Goal: Contribute content: Contribute content

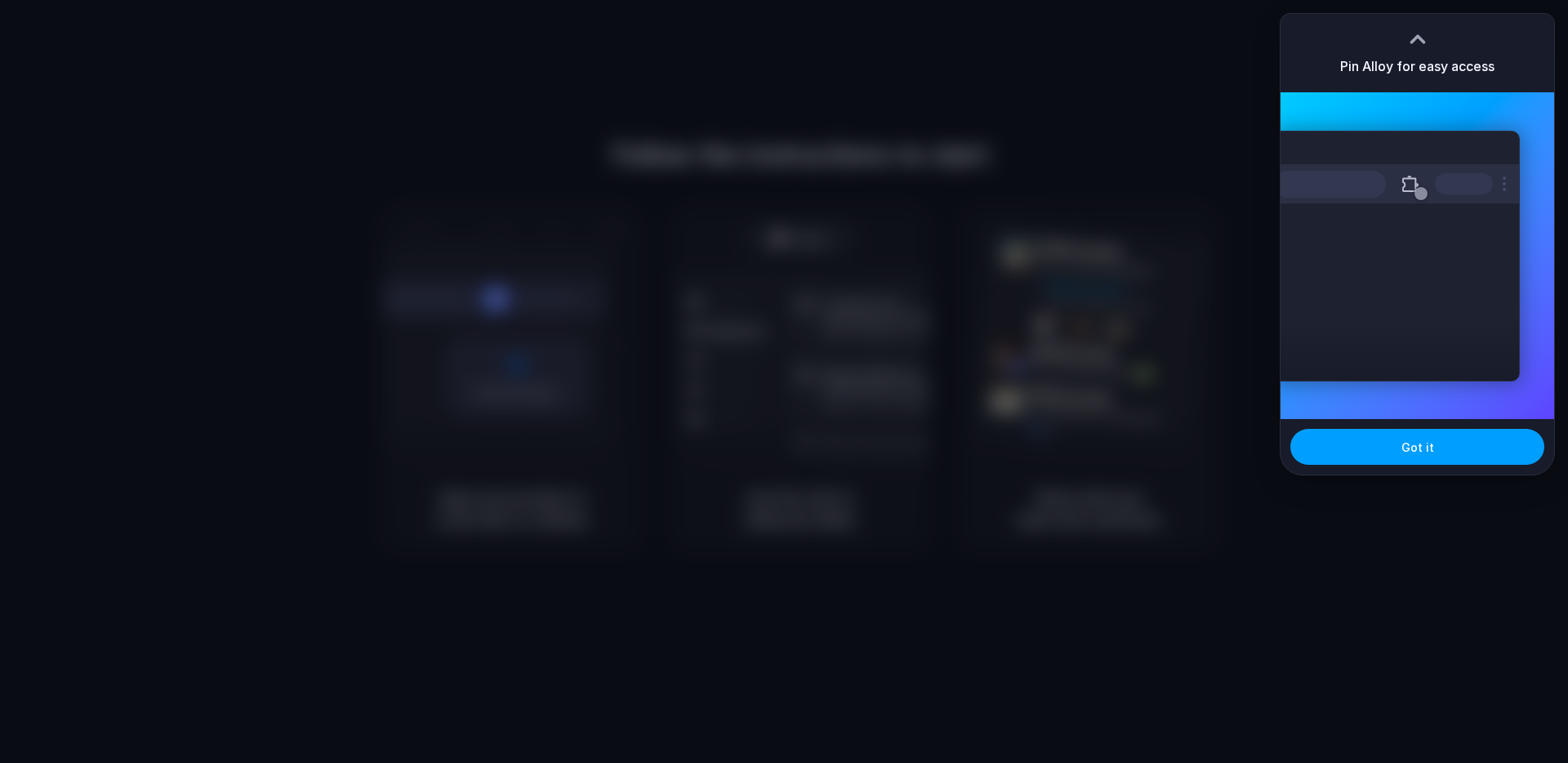
click at [1414, 446] on span "Got it" at bounding box center [1418, 447] width 33 height 17
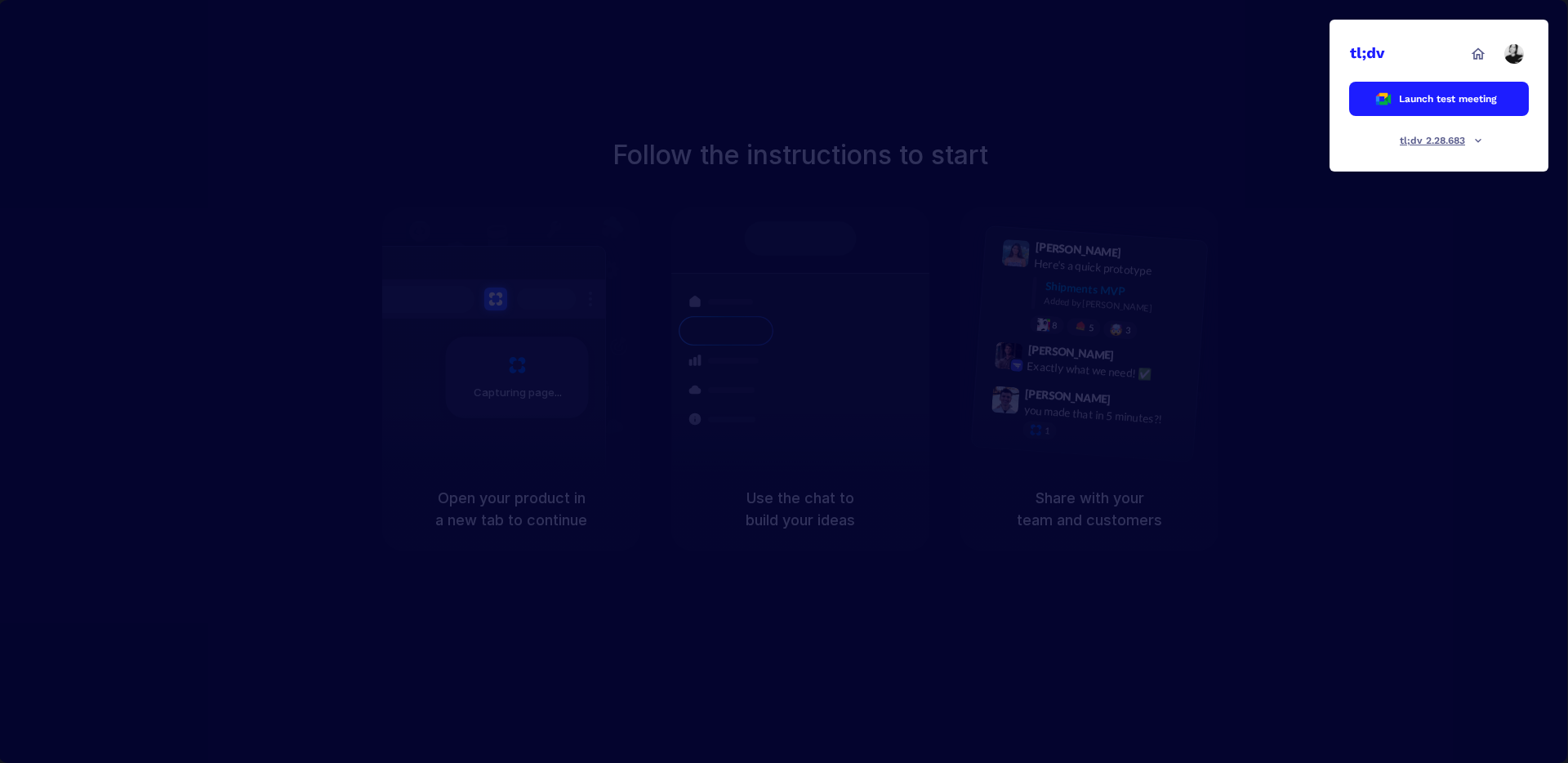
click at [784, 382] on div at bounding box center [784, 382] width 0 height 0
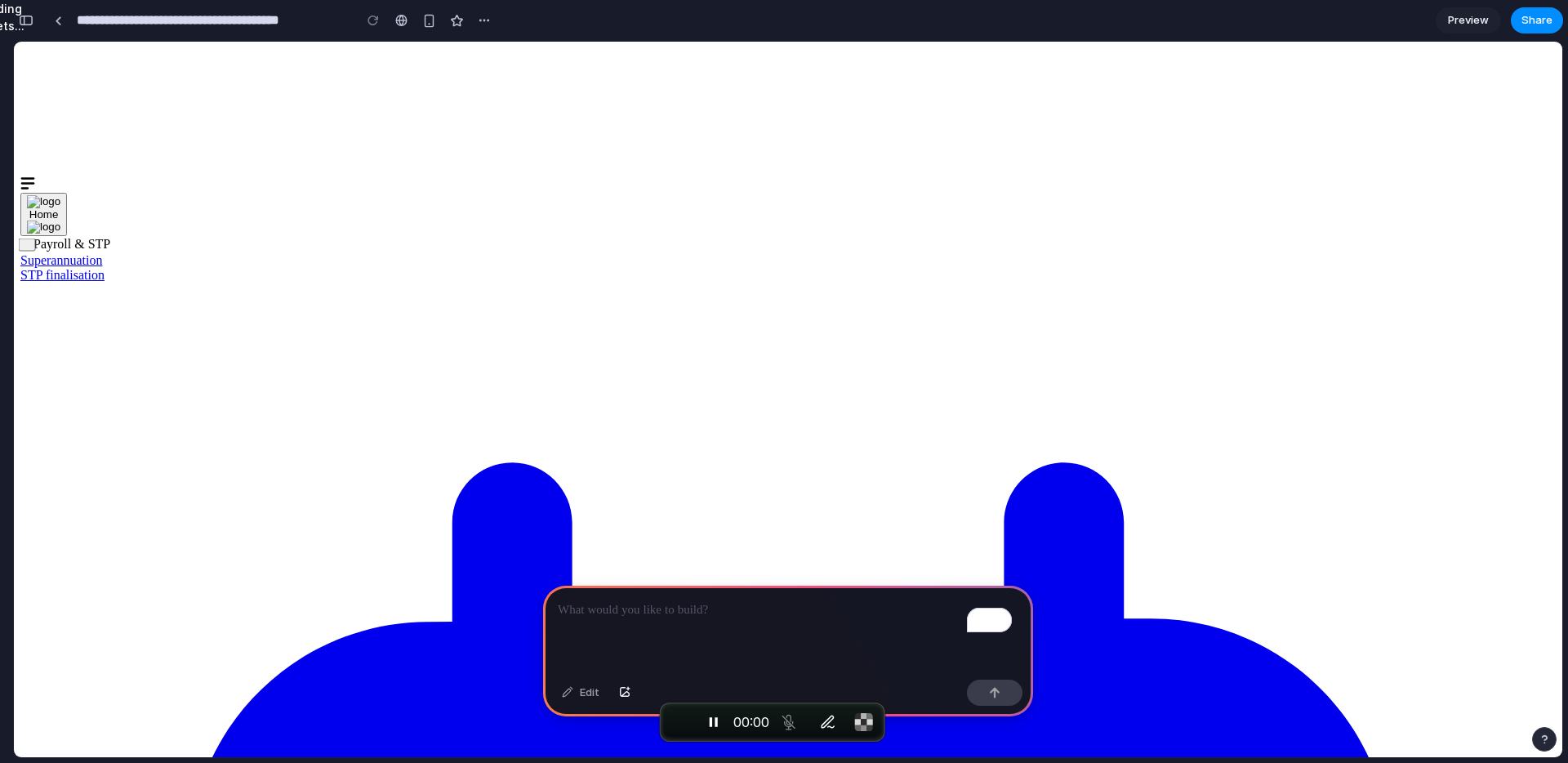
click at [653, 608] on p "To enrich screen reader interactions, please activate Accessibility in Grammarl…" at bounding box center [788, 610] width 460 height 19
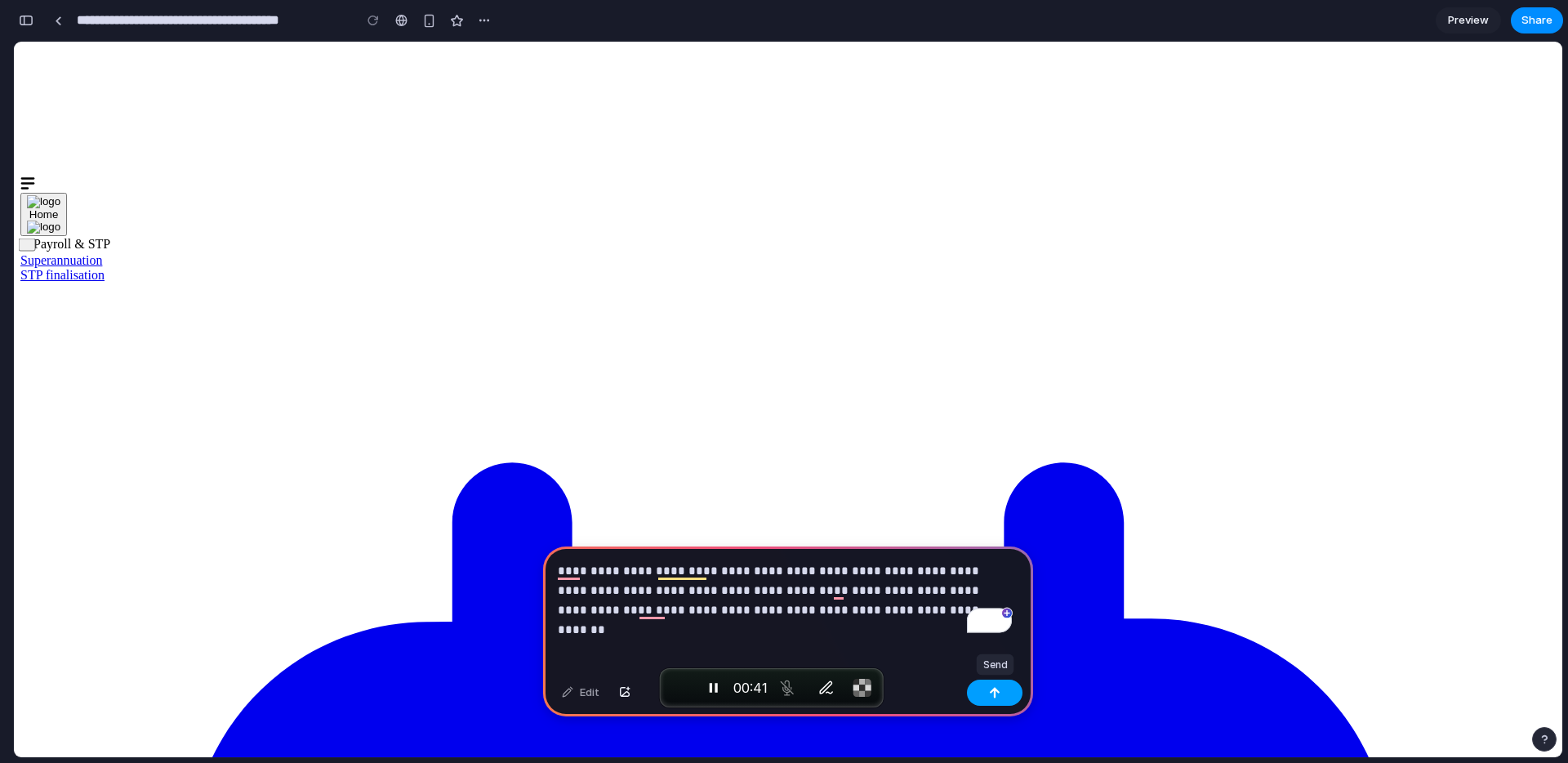
click at [1006, 697] on button "button" at bounding box center [994, 692] width 55 height 26
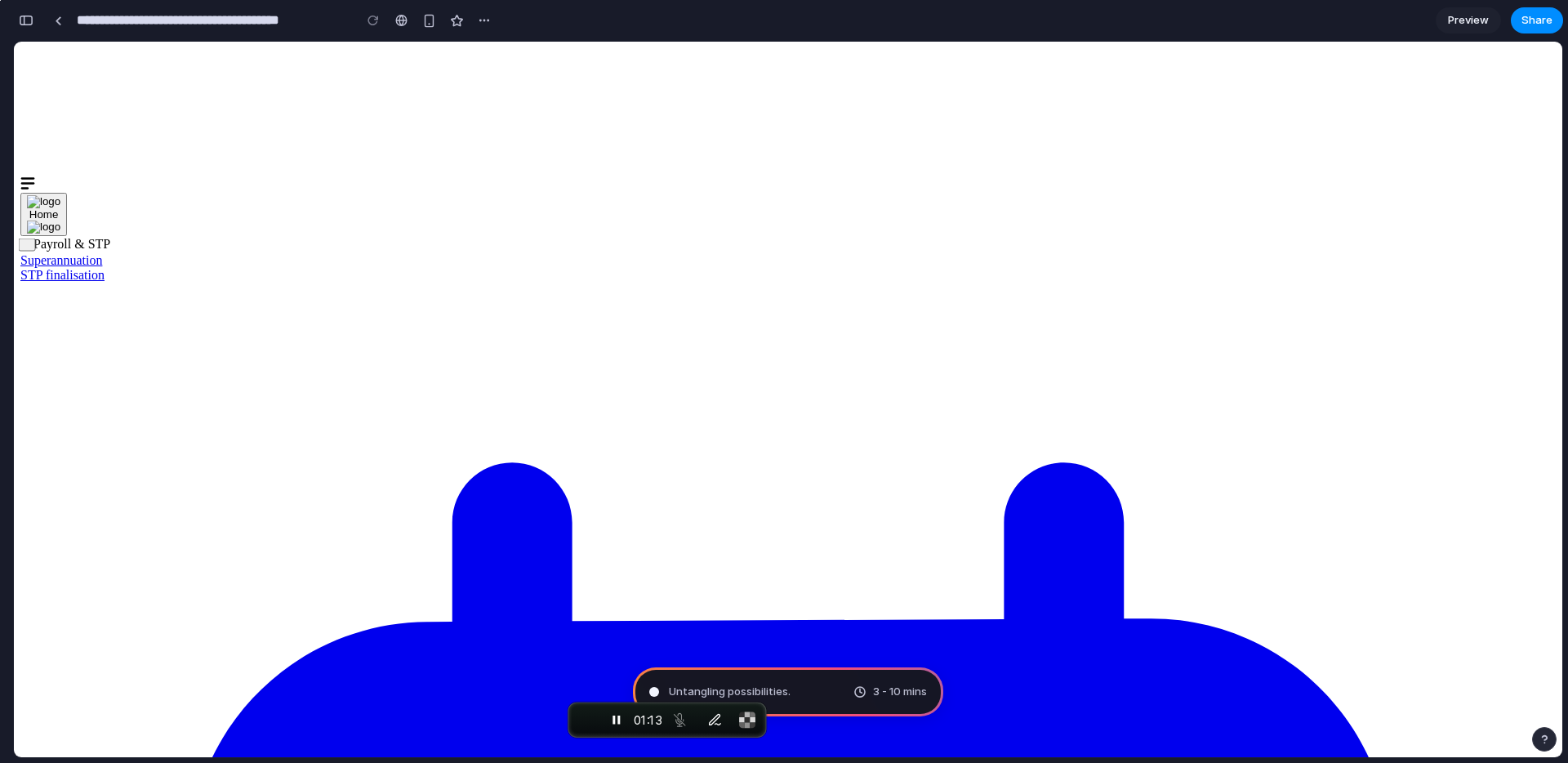
drag, startPoint x: 768, startPoint y: 725, endPoint x: 520, endPoint y: 694, distance: 249.9
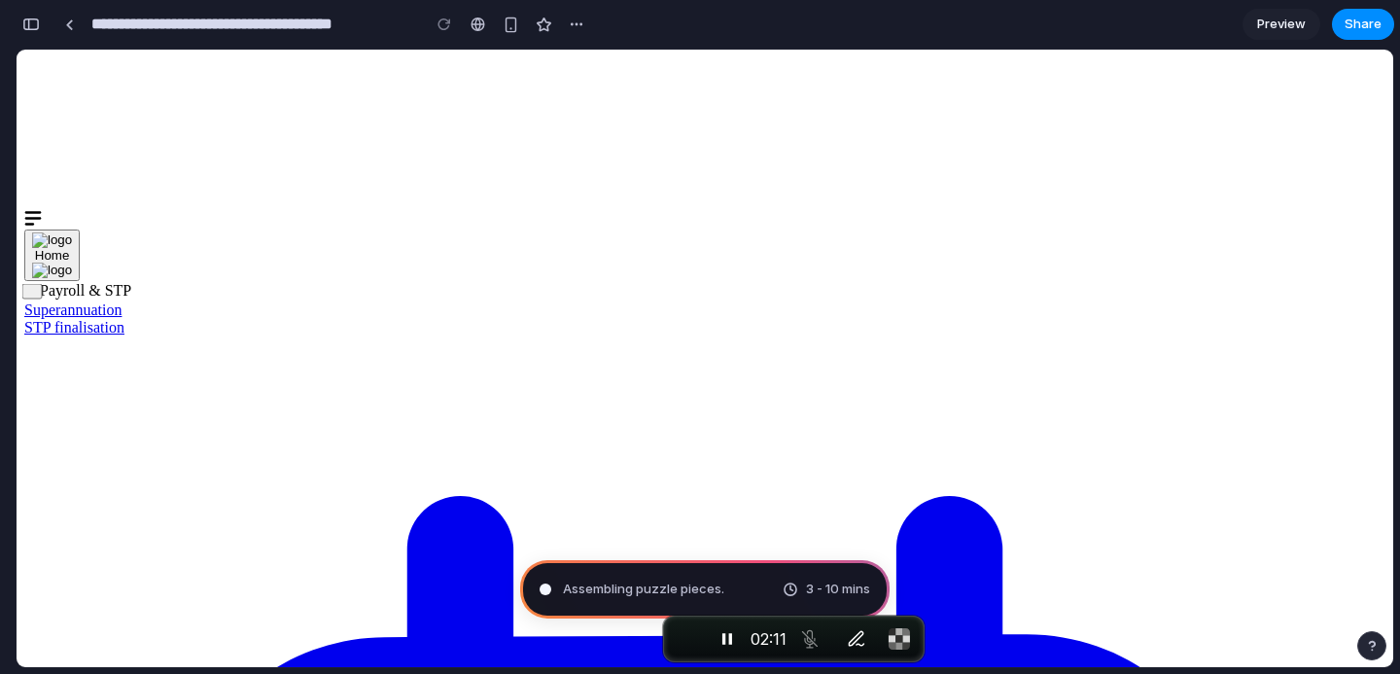
type input "**********"
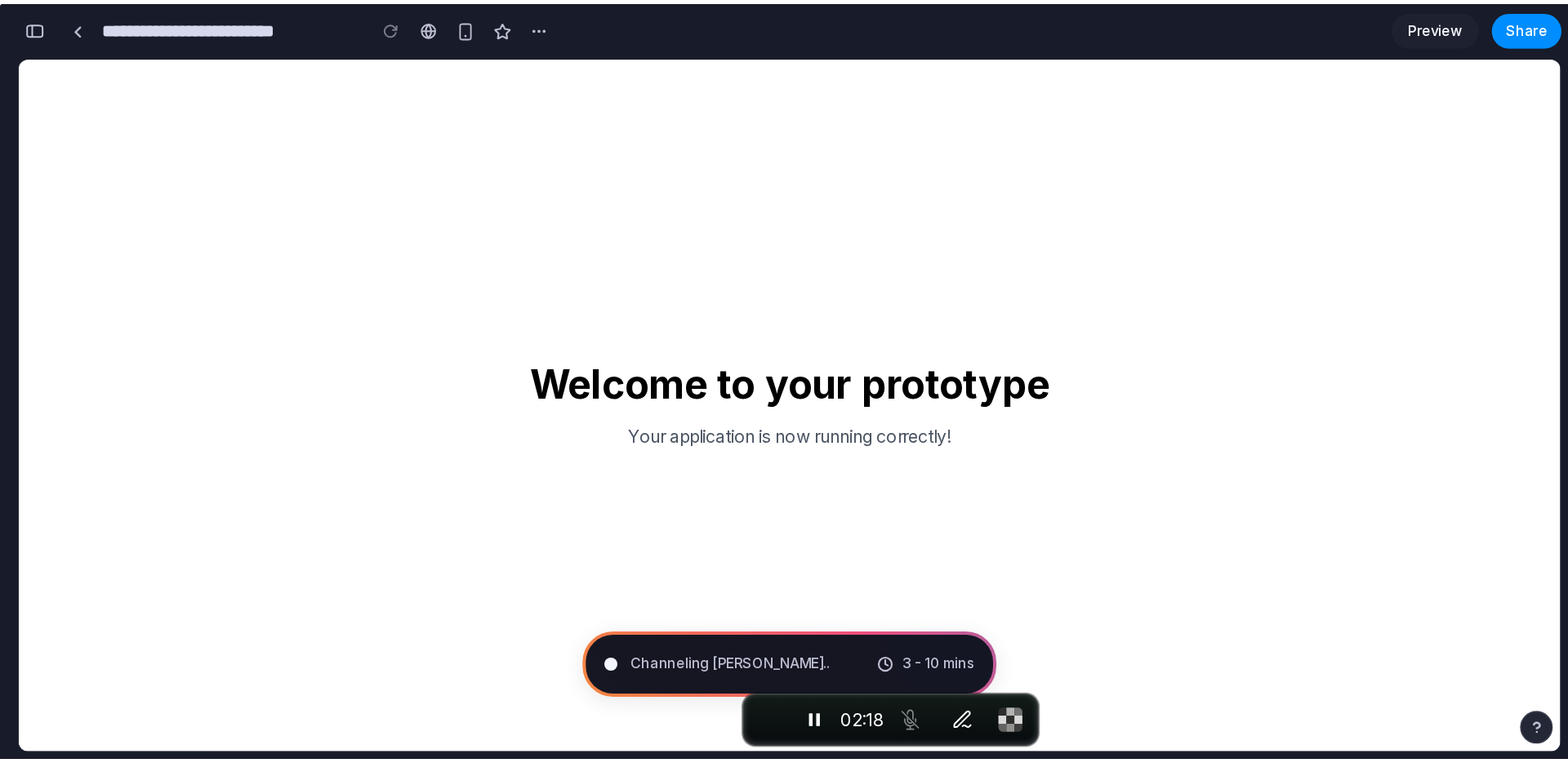
scroll to position [557, 0]
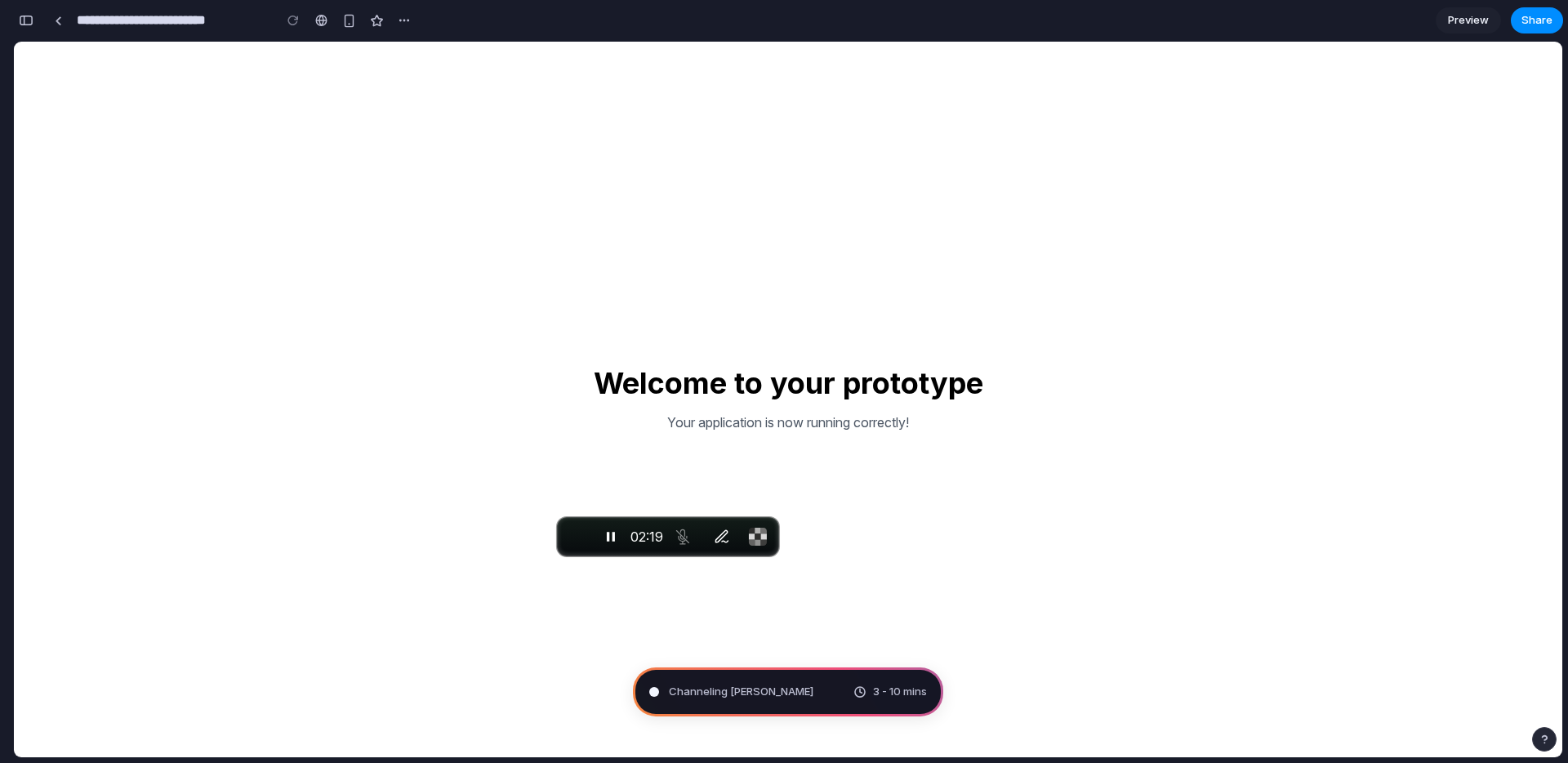
click at [926, 427] on p "Your application is now running correctly!" at bounding box center [789, 422] width 390 height 19
click at [1466, 15] on span "Preview" at bounding box center [1468, 20] width 41 height 16
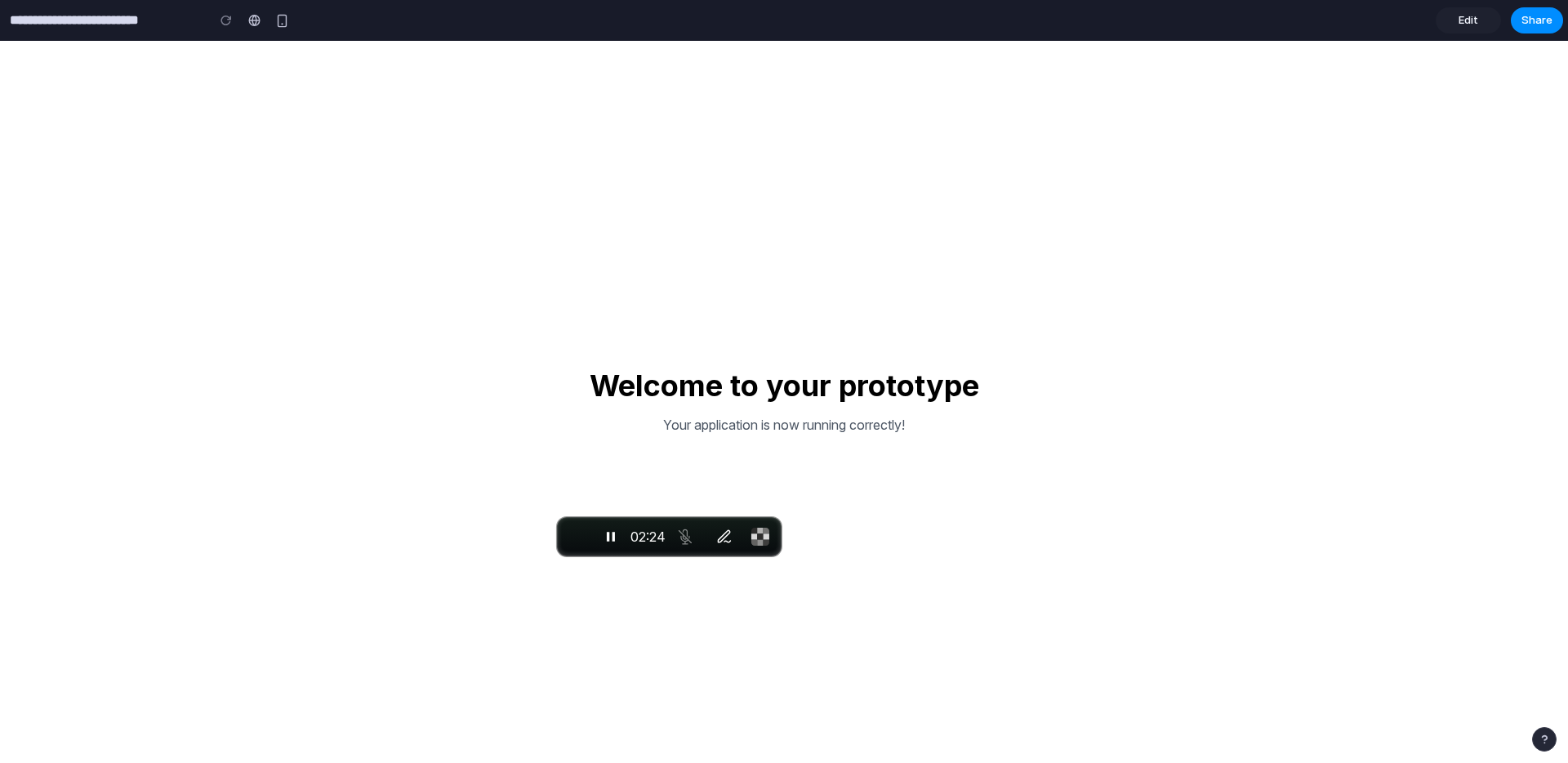
click at [957, 462] on div "Welcome to your prototype Your application is now running correctly!" at bounding box center [784, 403] width 1568 height 723
drag, startPoint x: 643, startPoint y: 569, endPoint x: 676, endPoint y: 587, distance: 37.6
click at [989, 520] on div "Welcome to your prototype Your application is now running correctly!" at bounding box center [784, 403] width 1568 height 723
click at [1099, 239] on div "Welcome to your prototype Your application is now running correctly!" at bounding box center [784, 403] width 1568 height 723
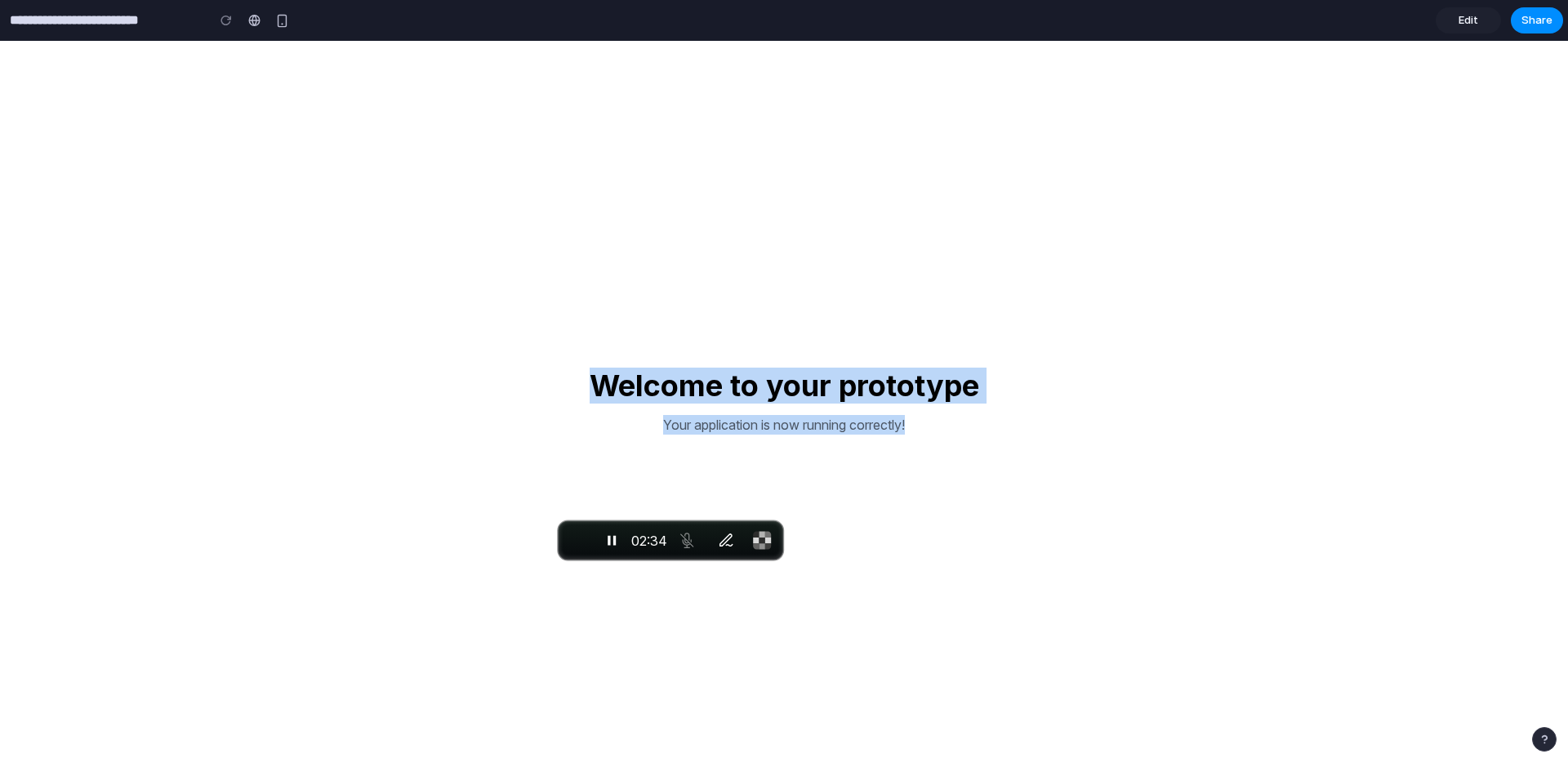
drag, startPoint x: 908, startPoint y: 388, endPoint x: 906, endPoint y: 327, distance: 61.0
click at [906, 327] on div "Welcome to your prototype Your application is now running correctly!" at bounding box center [784, 403] width 1568 height 723
click at [1060, 369] on div "Welcome to your prototype Your application is now running correctly!" at bounding box center [784, 403] width 1568 height 723
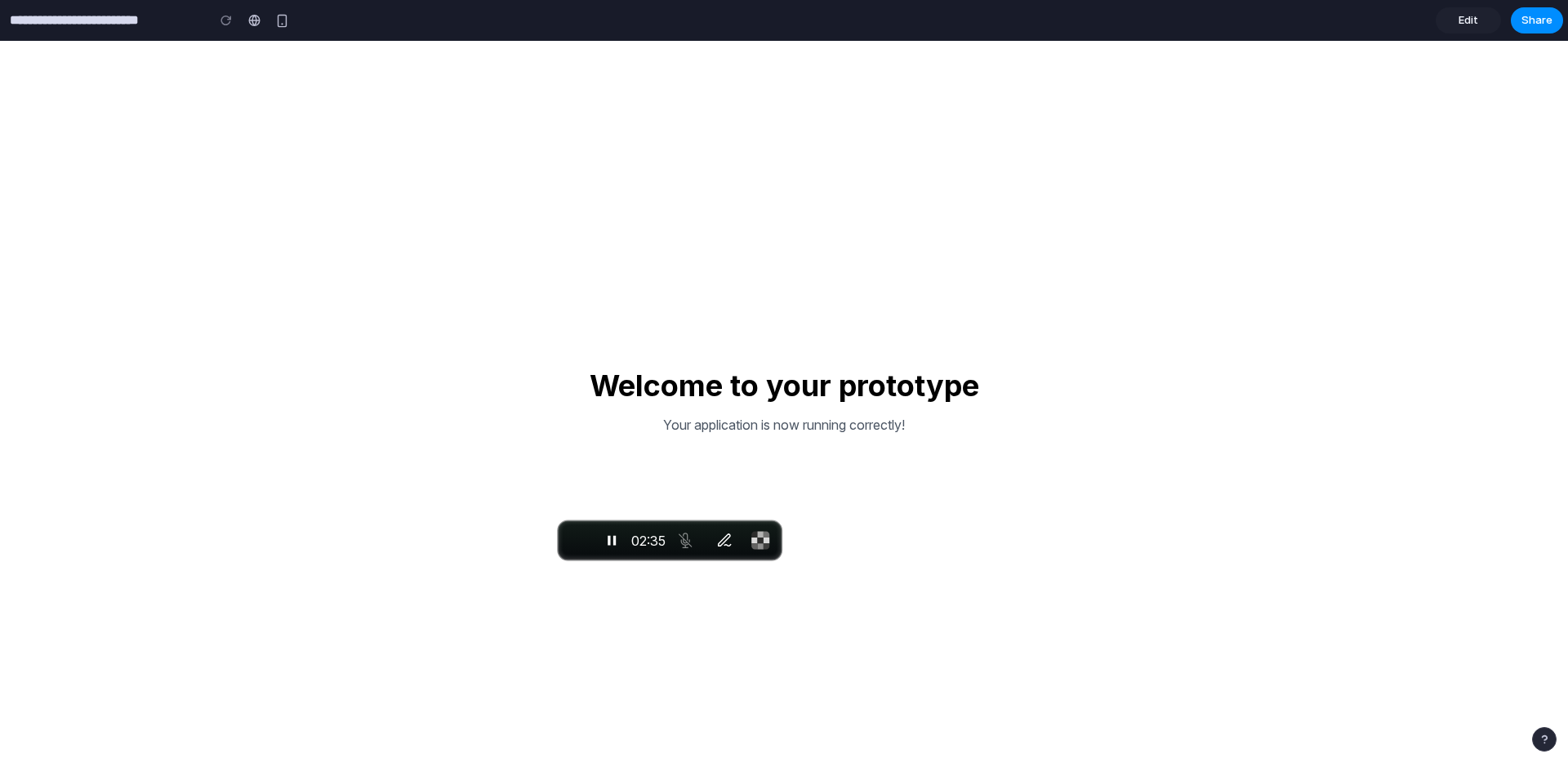
click at [1030, 515] on div "Welcome to your prototype Your application is now running correctly!" at bounding box center [784, 403] width 1568 height 723
click at [1030, 521] on div "Welcome to your prototype Your application is now running correctly!" at bounding box center [784, 403] width 1568 height 723
click at [1125, 461] on div "Welcome to your prototype Your application is now running correctly!" at bounding box center [784, 403] width 1568 height 723
click at [154, 19] on input "**********" at bounding box center [103, 20] width 194 height 29
click at [407, 50] on div "Welcome to your prototype Your application is now running correctly!" at bounding box center [784, 403] width 1568 height 723
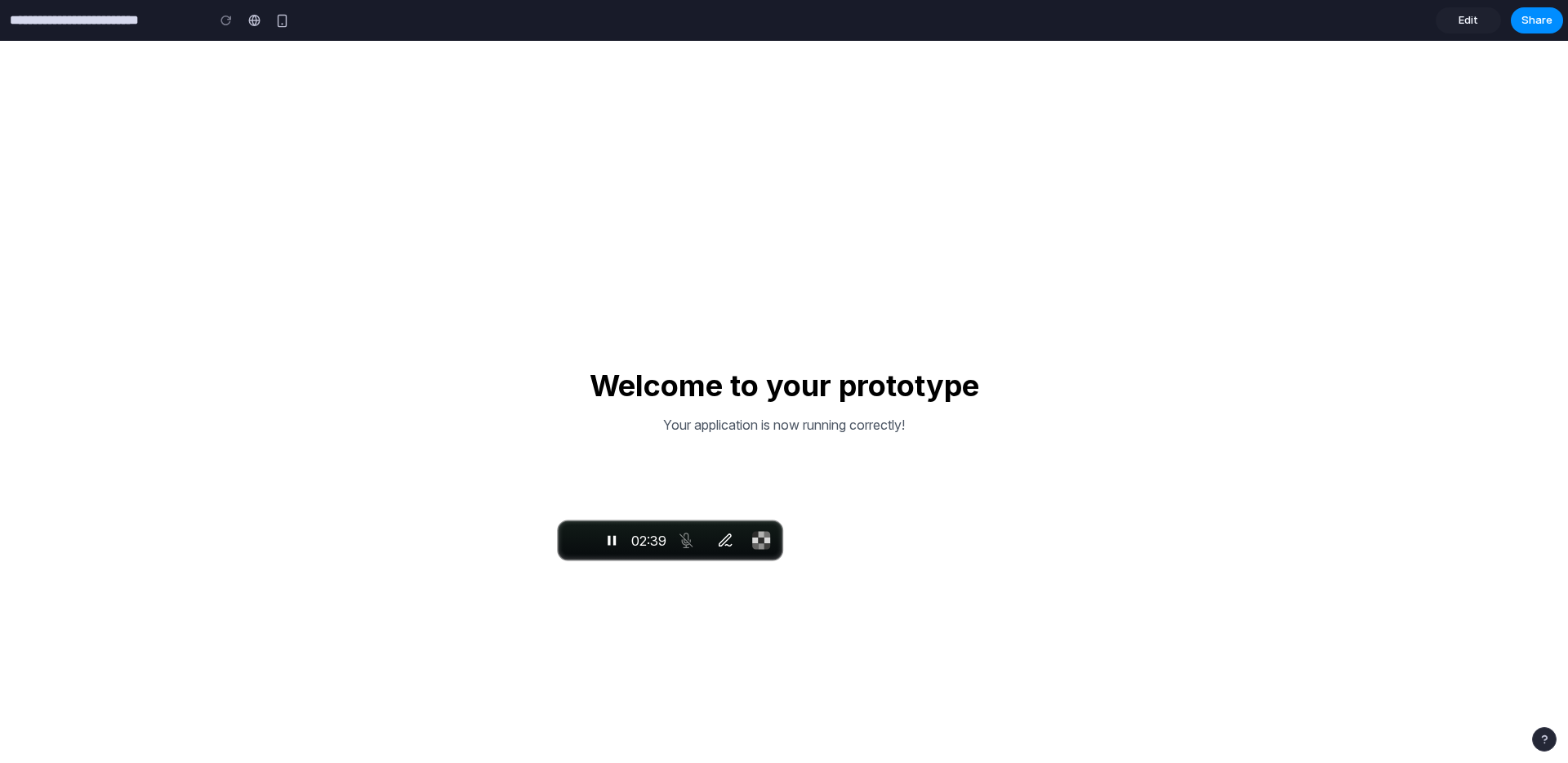
click at [1481, 20] on link "Edit" at bounding box center [1469, 20] width 66 height 26
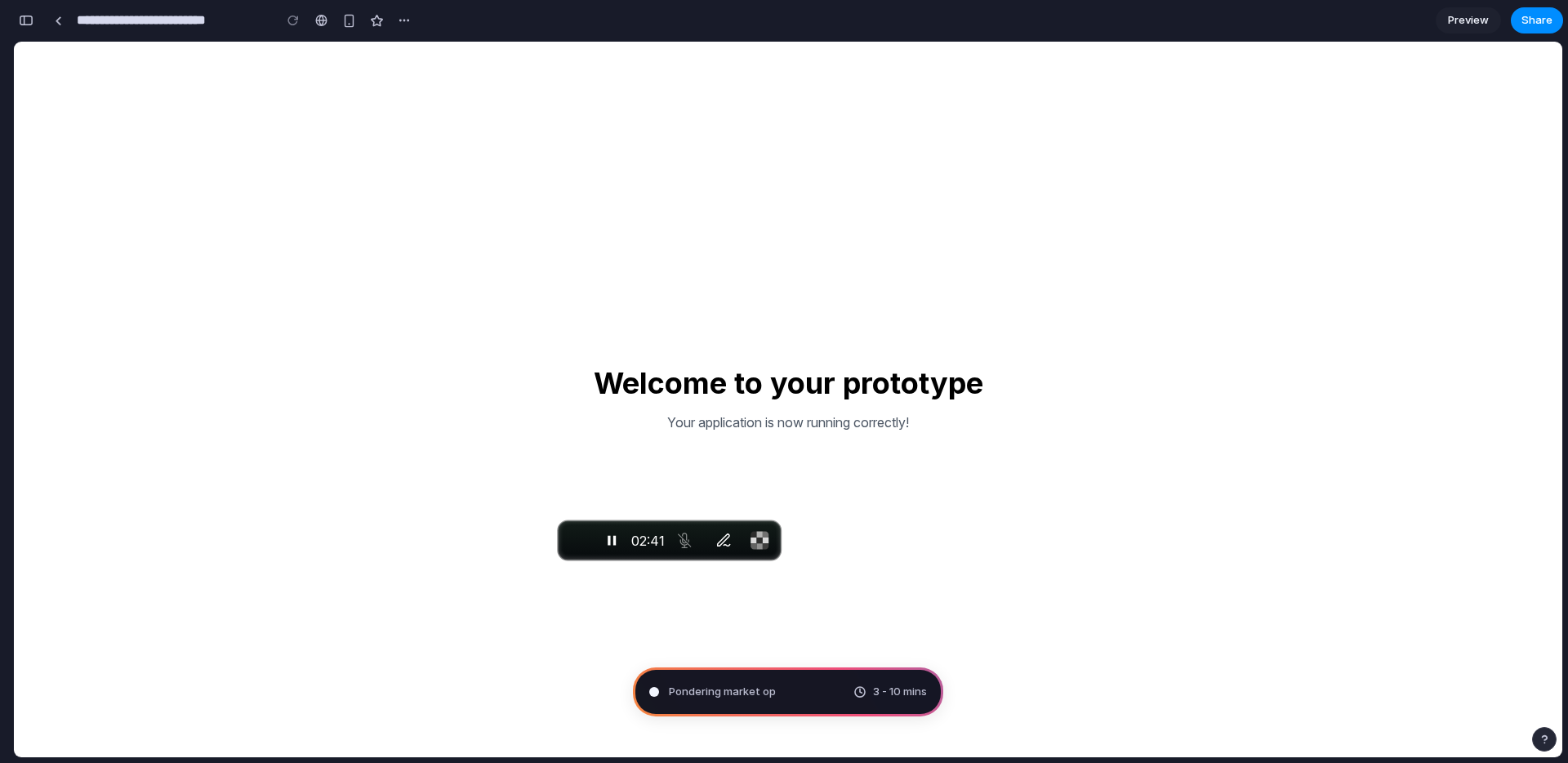
click at [1481, 21] on span "Preview" at bounding box center [1468, 20] width 41 height 16
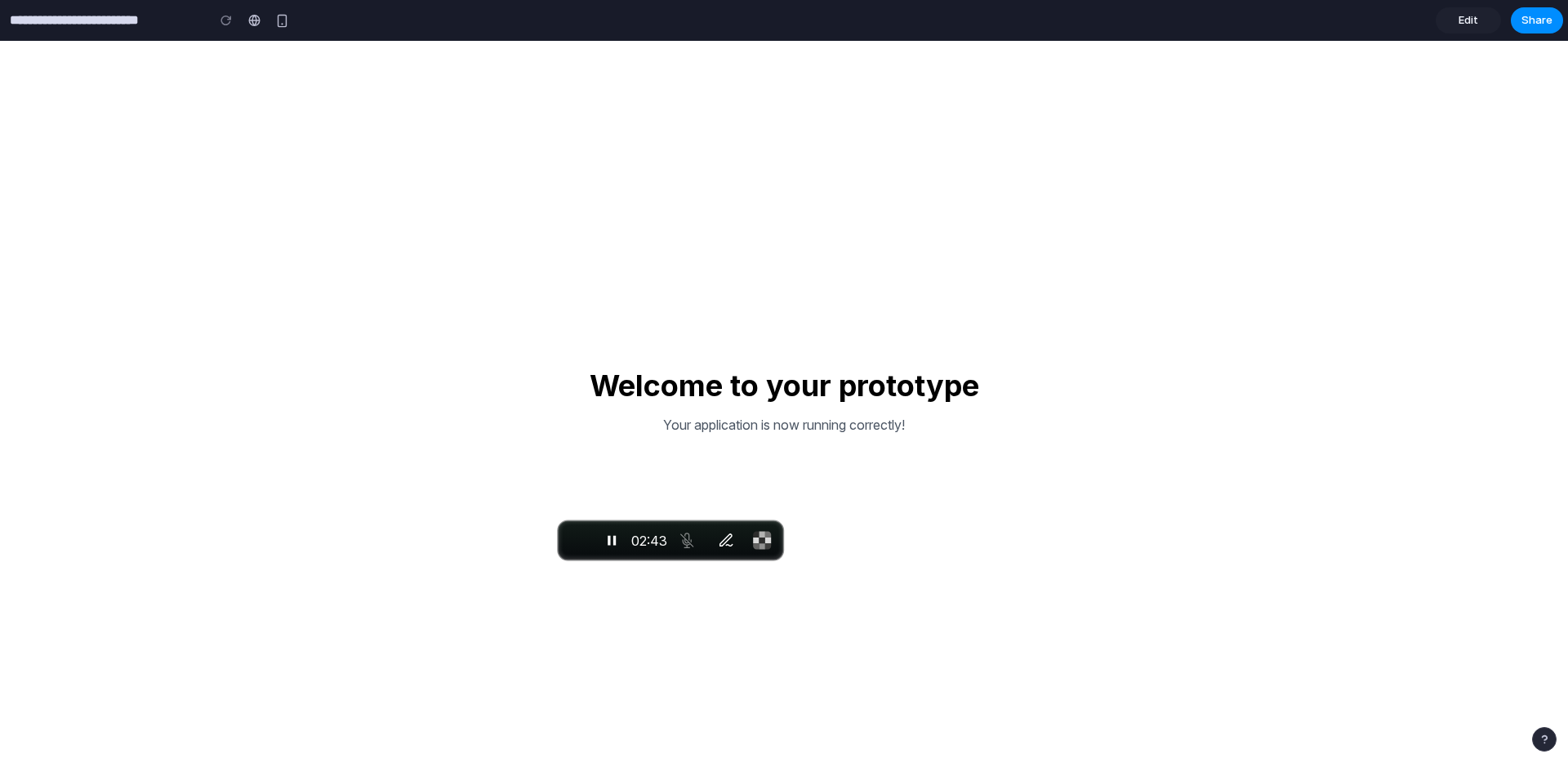
click at [1481, 21] on link "Edit" at bounding box center [1469, 20] width 66 height 26
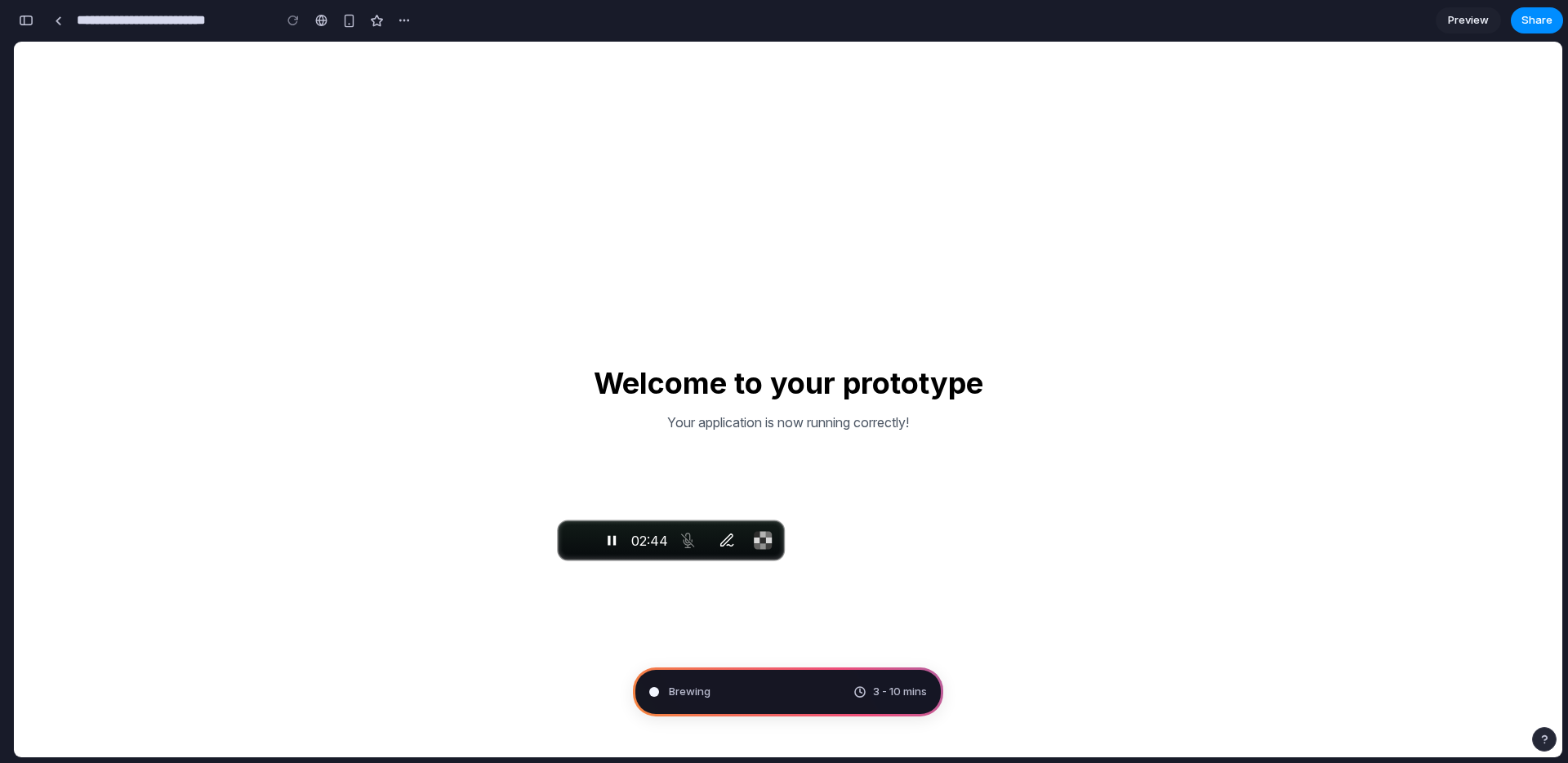
click at [1475, 20] on span "Preview" at bounding box center [1468, 20] width 41 height 16
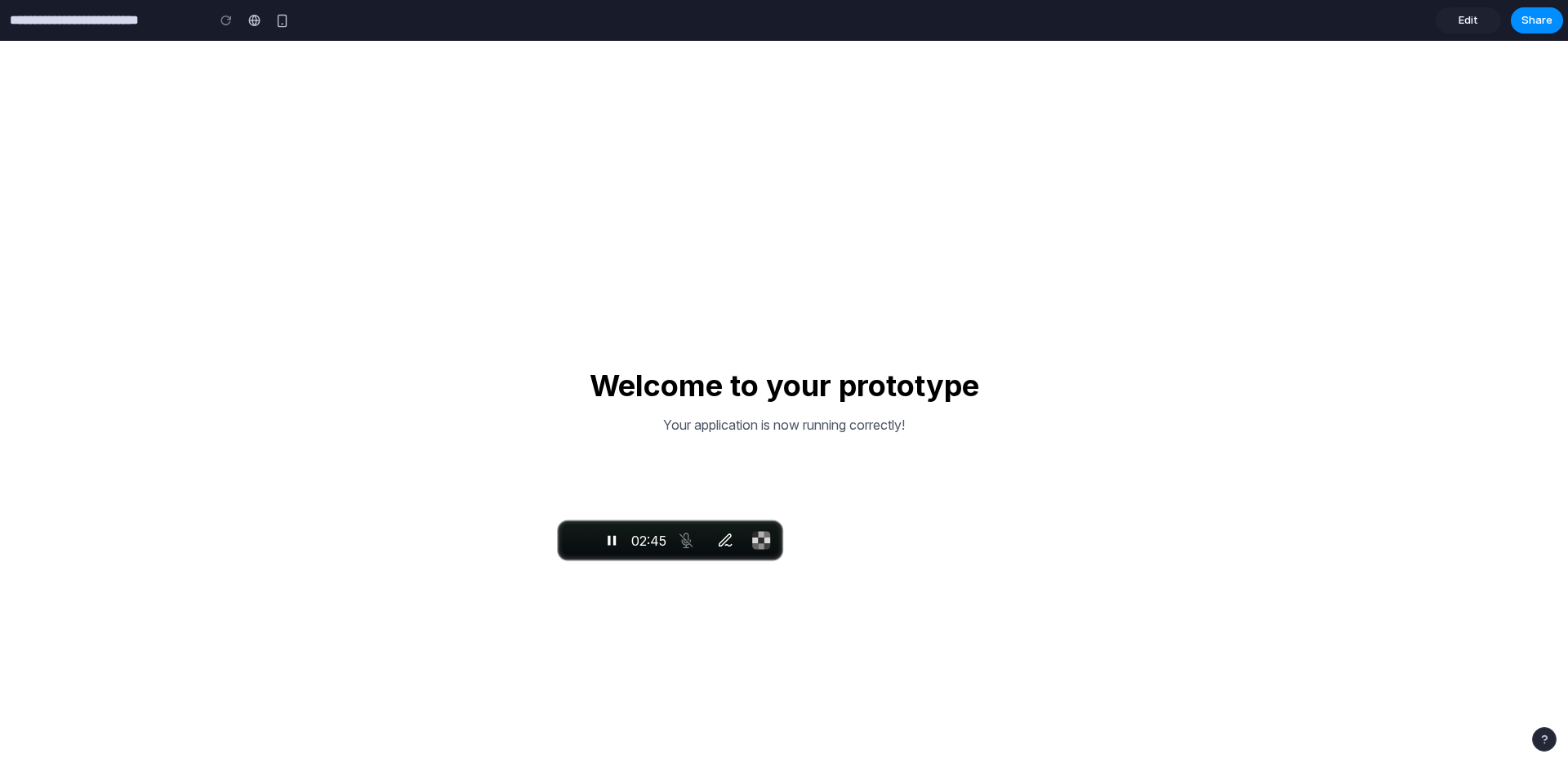
click at [1475, 20] on span "Edit" at bounding box center [1468, 20] width 19 height 16
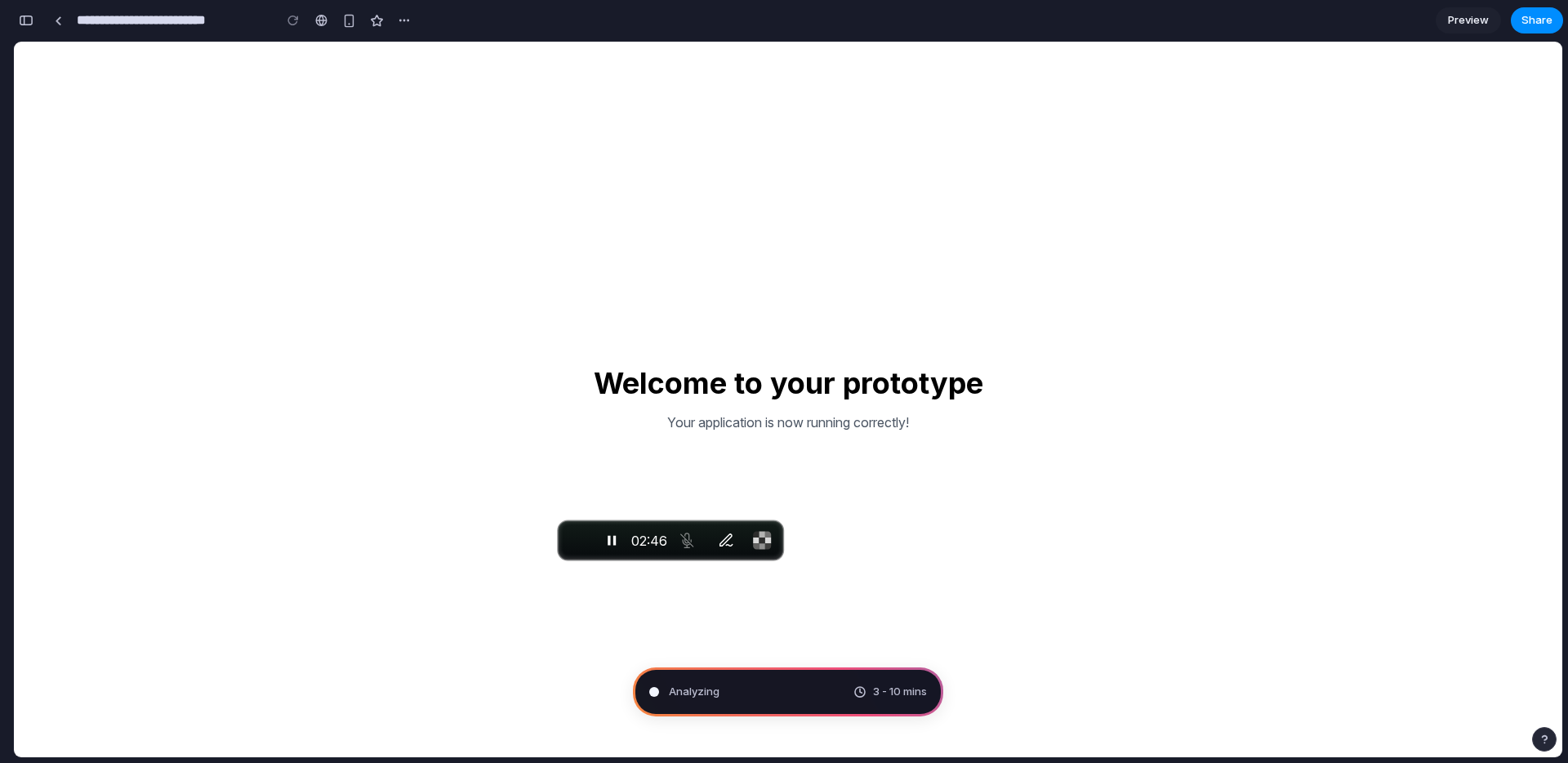
click at [1475, 20] on span "Preview" at bounding box center [1468, 20] width 41 height 16
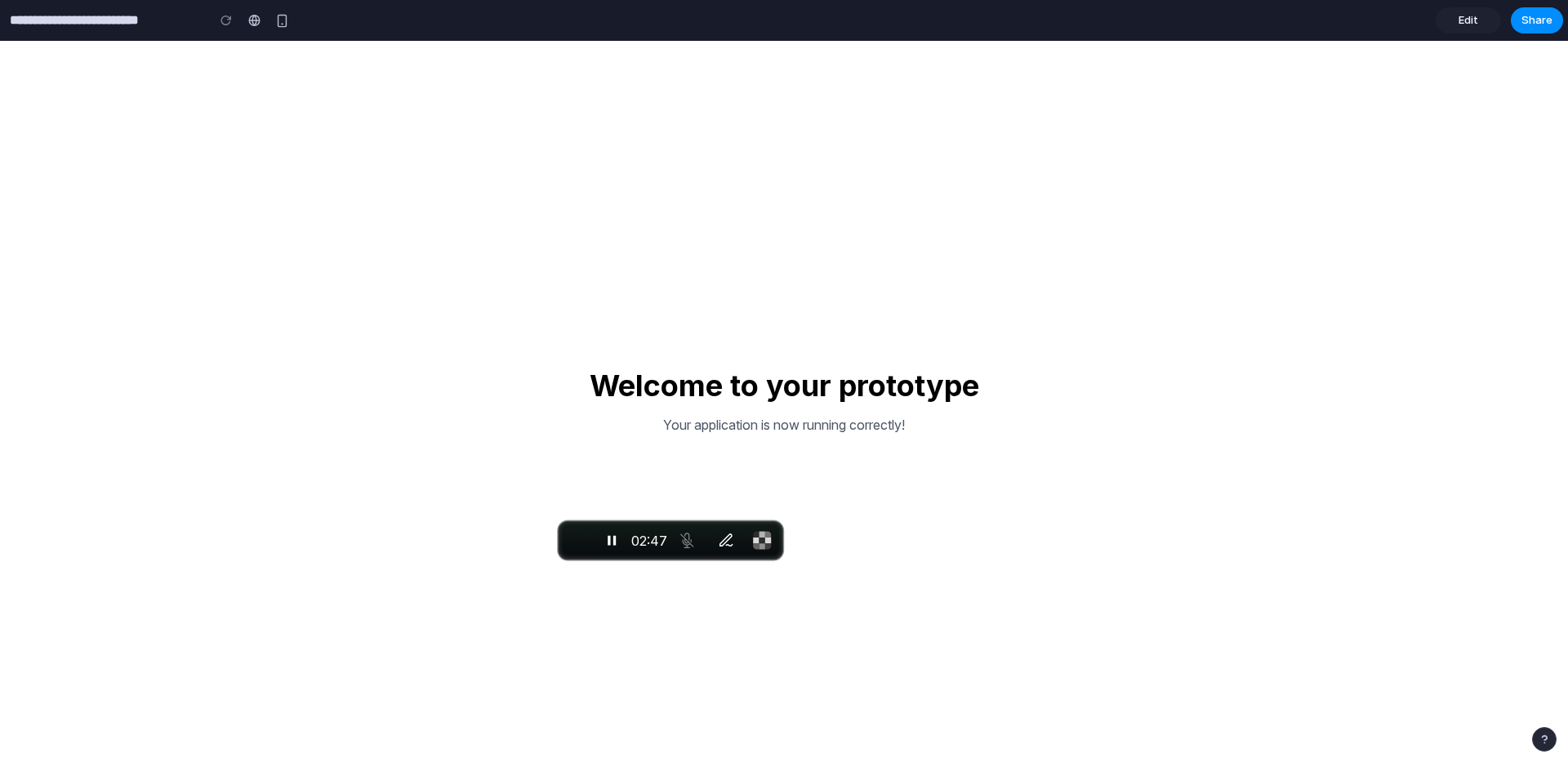
click at [1475, 20] on span "Edit" at bounding box center [1468, 20] width 19 height 16
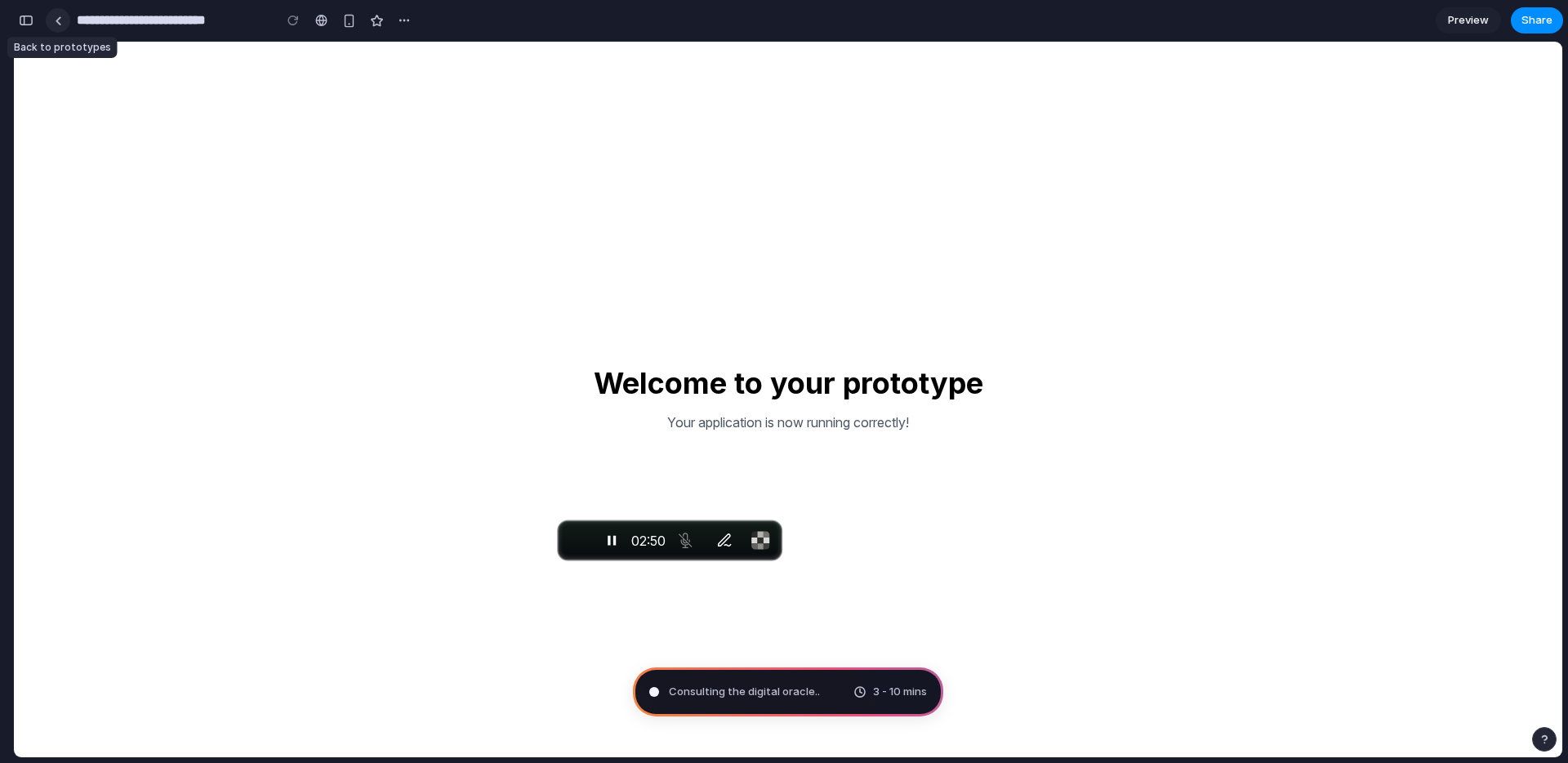
click at [55, 24] on div at bounding box center [58, 20] width 8 height 9
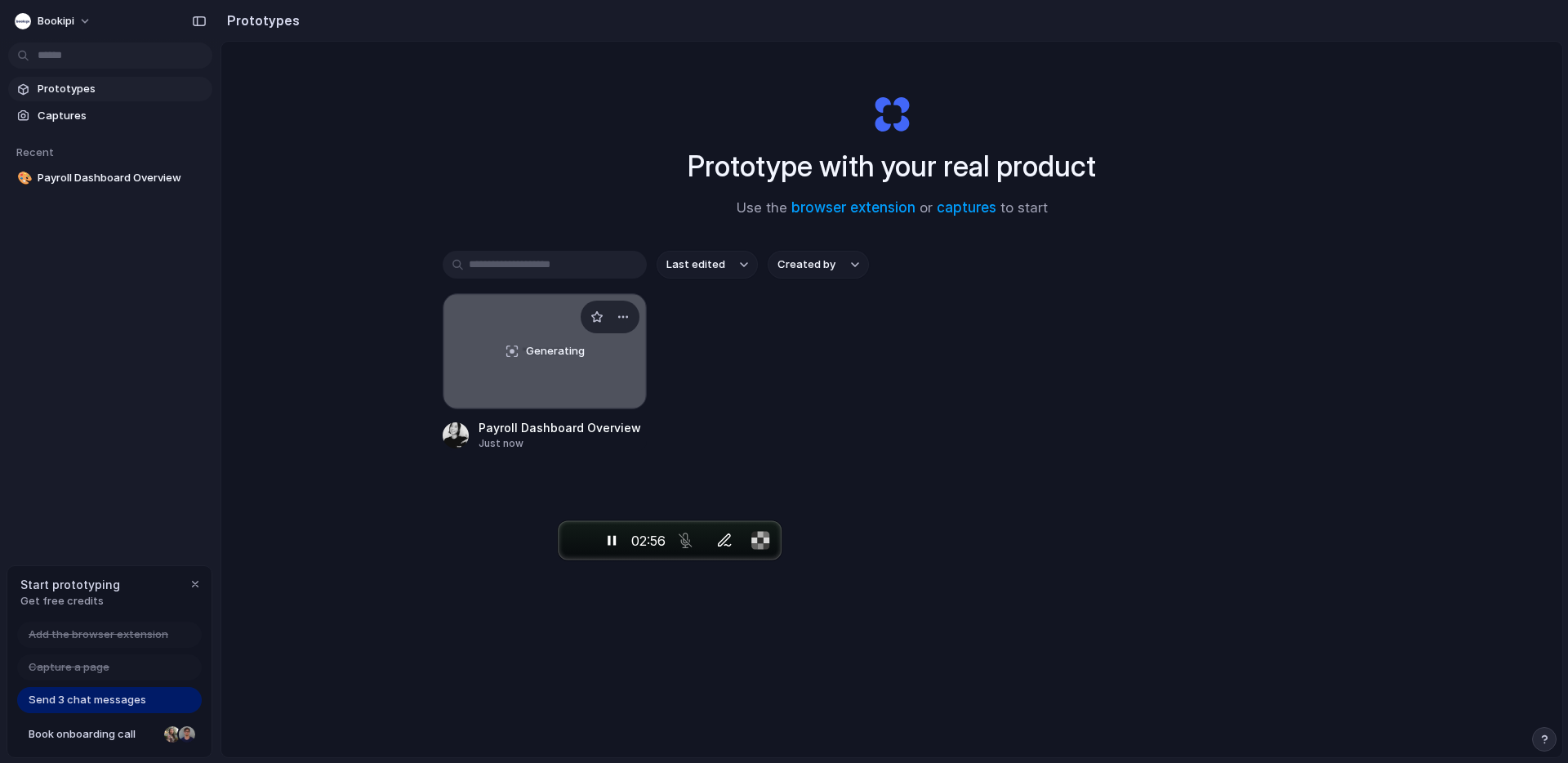
click at [536, 360] on div "Generating" at bounding box center [544, 351] width 202 height 114
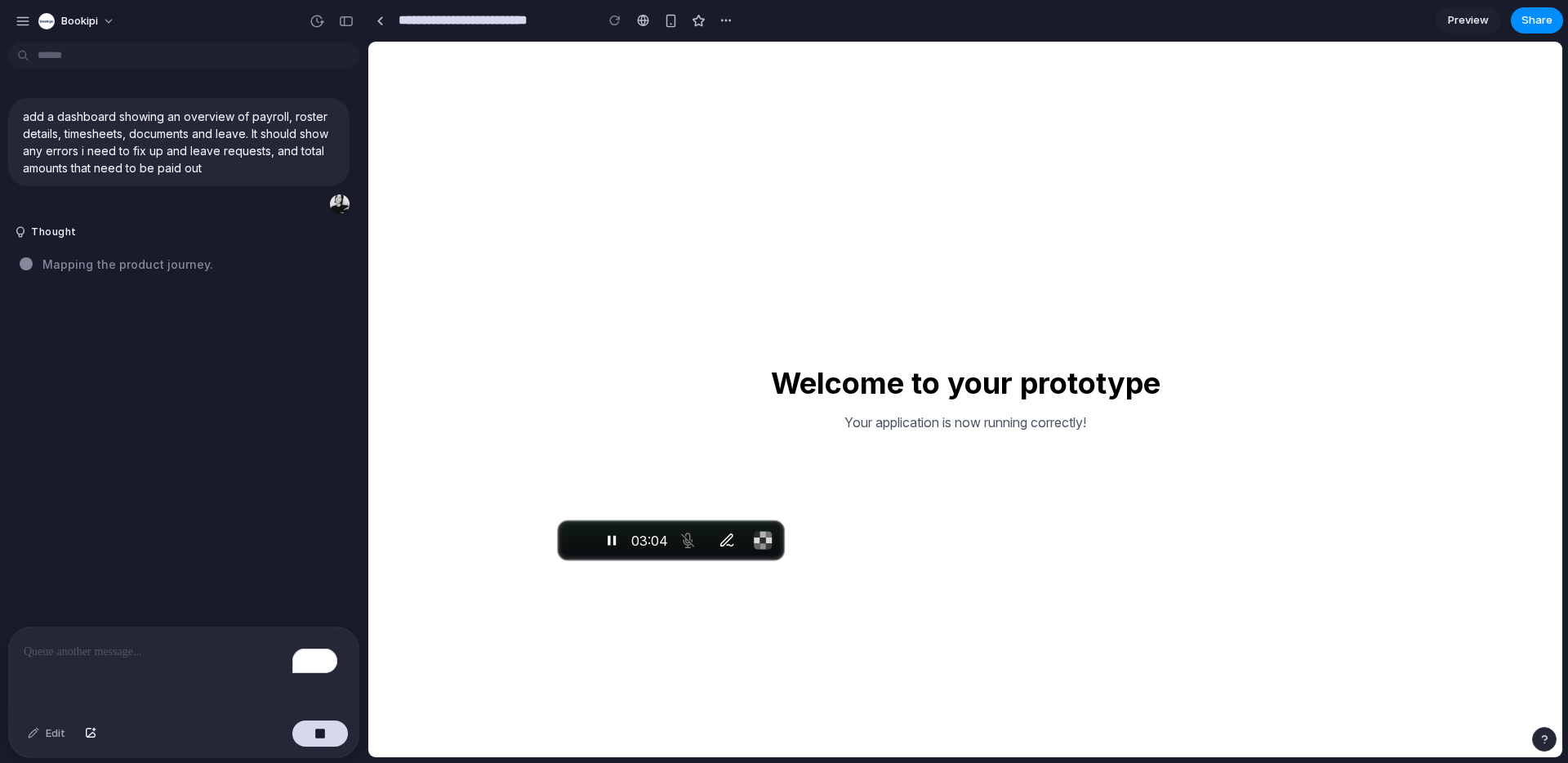
click at [1025, 522] on div "Welcome to your prototype Your application is now running correctly!" at bounding box center [966, 400] width 1194 height 716
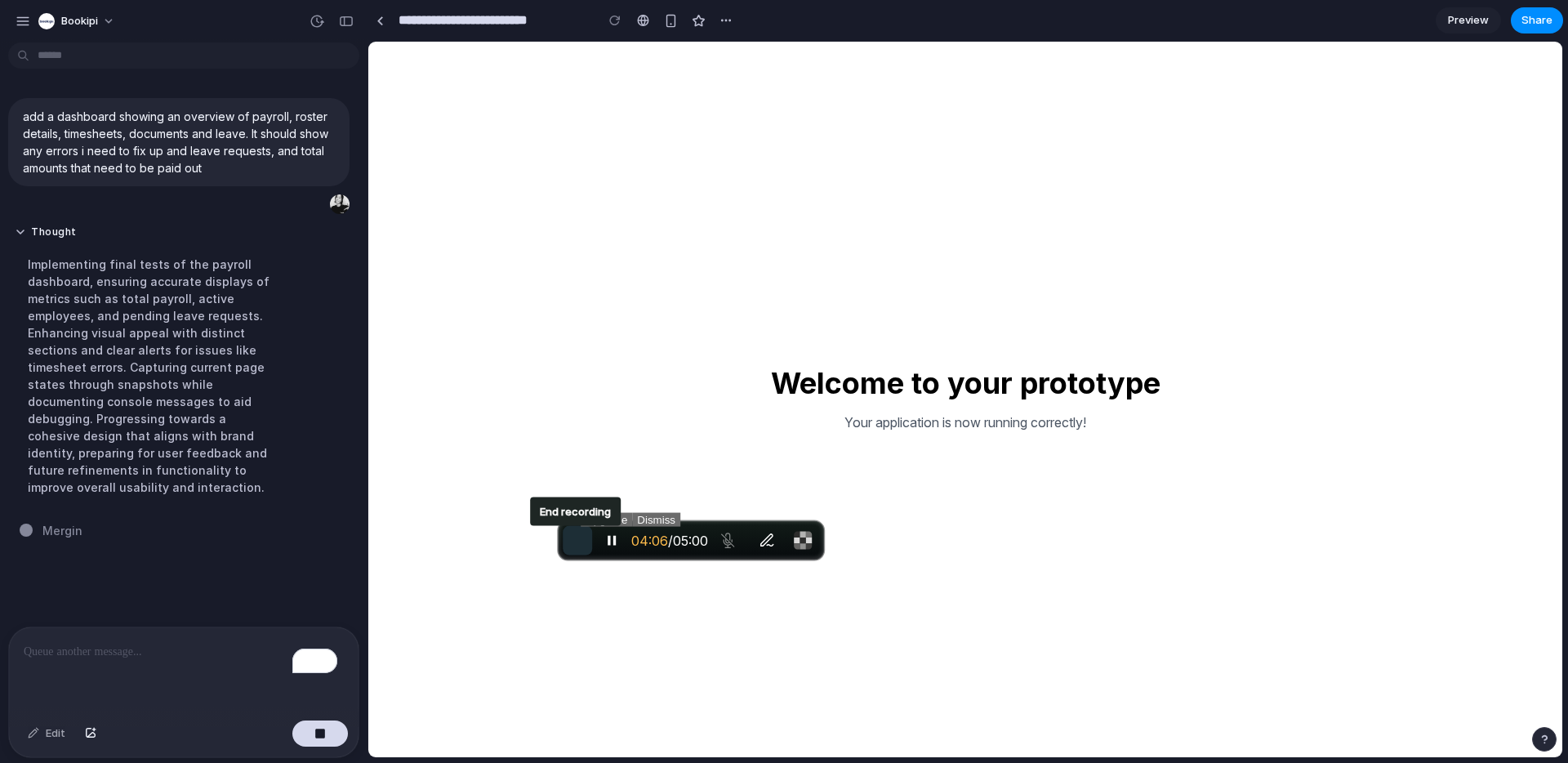
click at [578, 541] on span "End recording" at bounding box center [578, 541] width 0 height 0
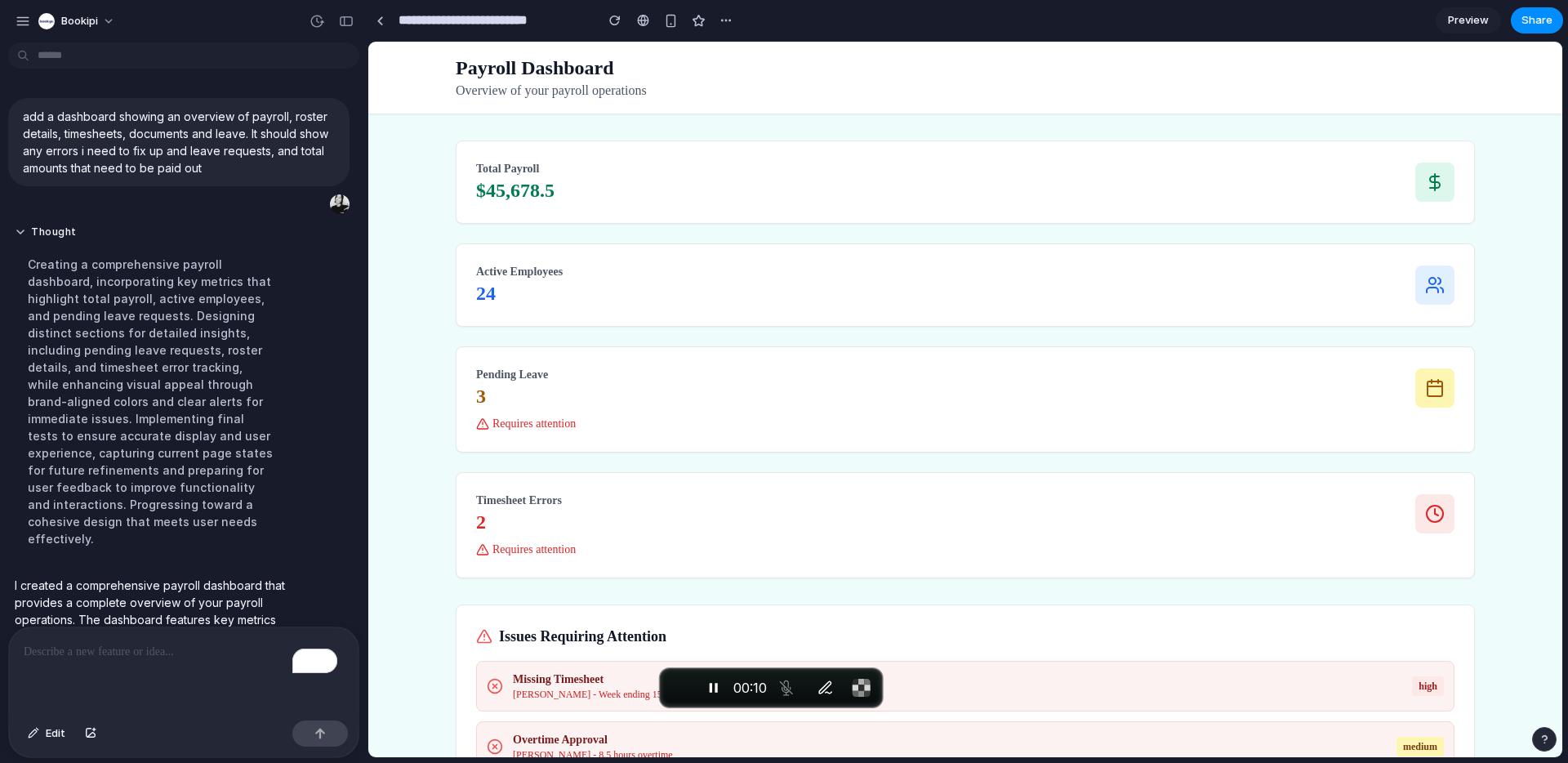
click at [1467, 18] on span "Preview" at bounding box center [1468, 20] width 41 height 16
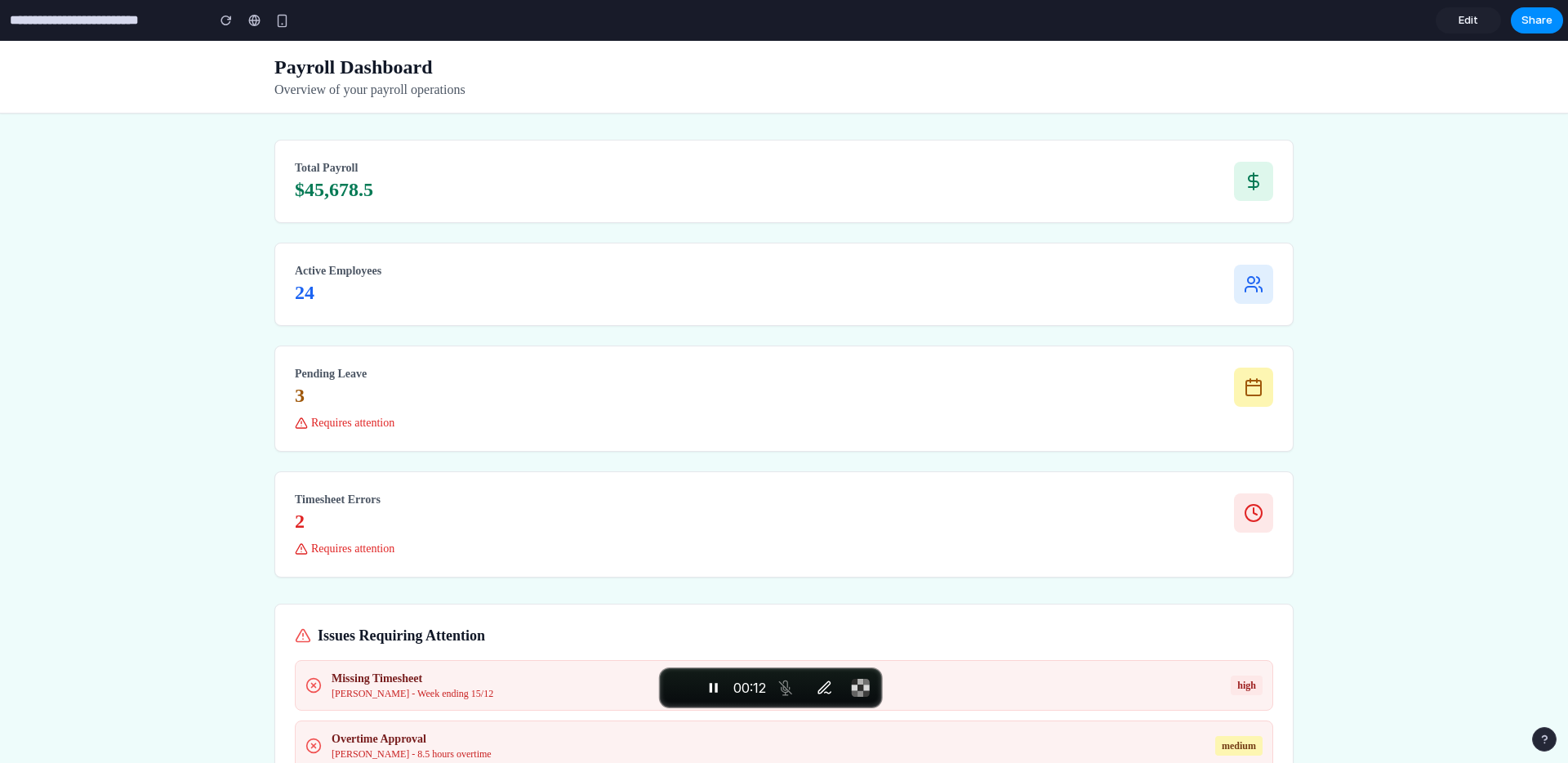
click at [1157, 190] on div "Total Payroll $45,678.5" at bounding box center [784, 182] width 978 height 43
click at [1093, 327] on div "Total Payroll $45,678.5 Active Employees 24 Pending Leave 3 Requires attention …" at bounding box center [784, 358] width 1020 height 438
click at [1459, 25] on span "Edit" at bounding box center [1468, 20] width 19 height 16
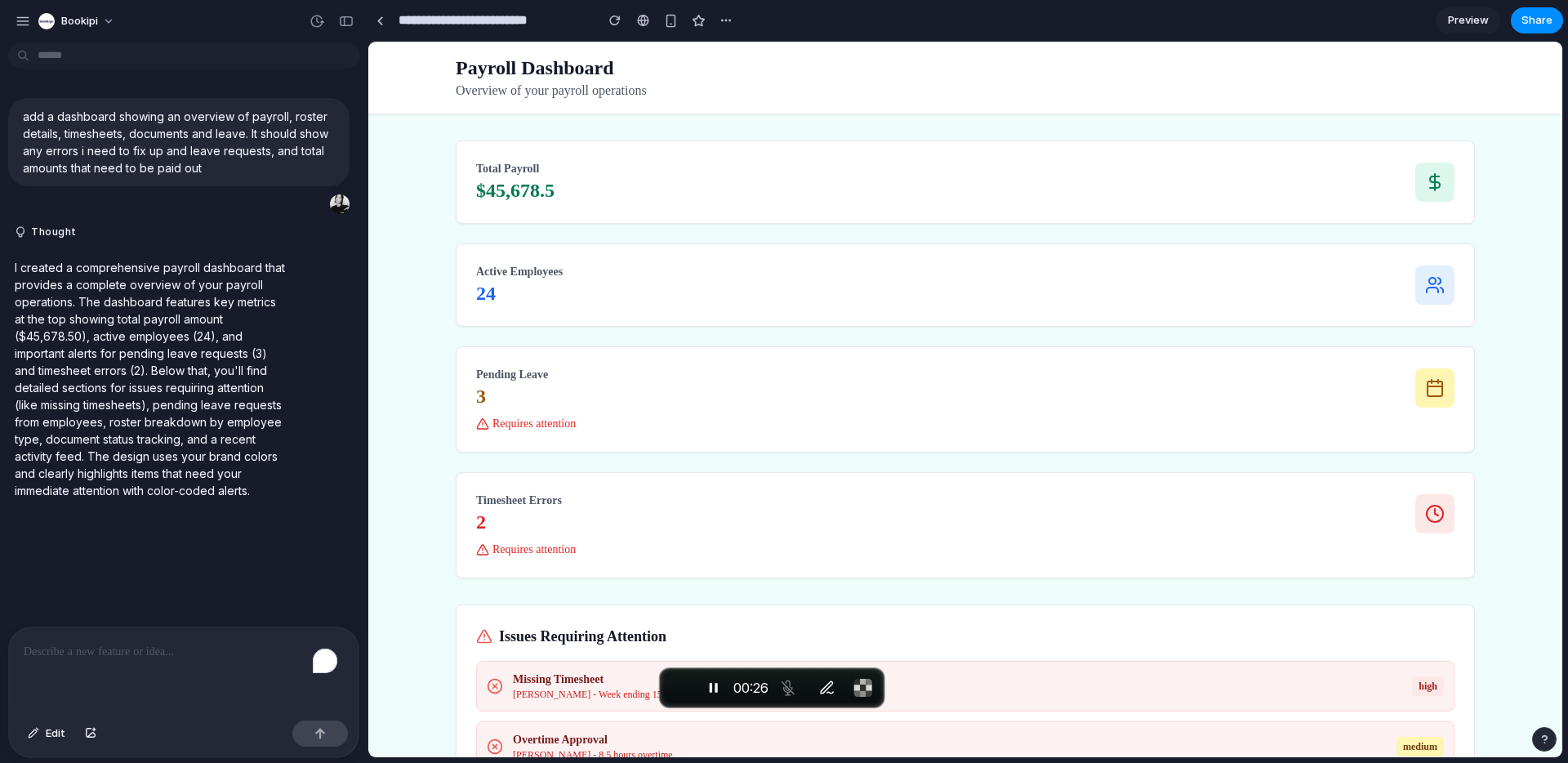
click at [147, 642] on p "To enrich screen reader interactions, please activate Accessibility in Grammarl…" at bounding box center [183, 651] width 320 height 19
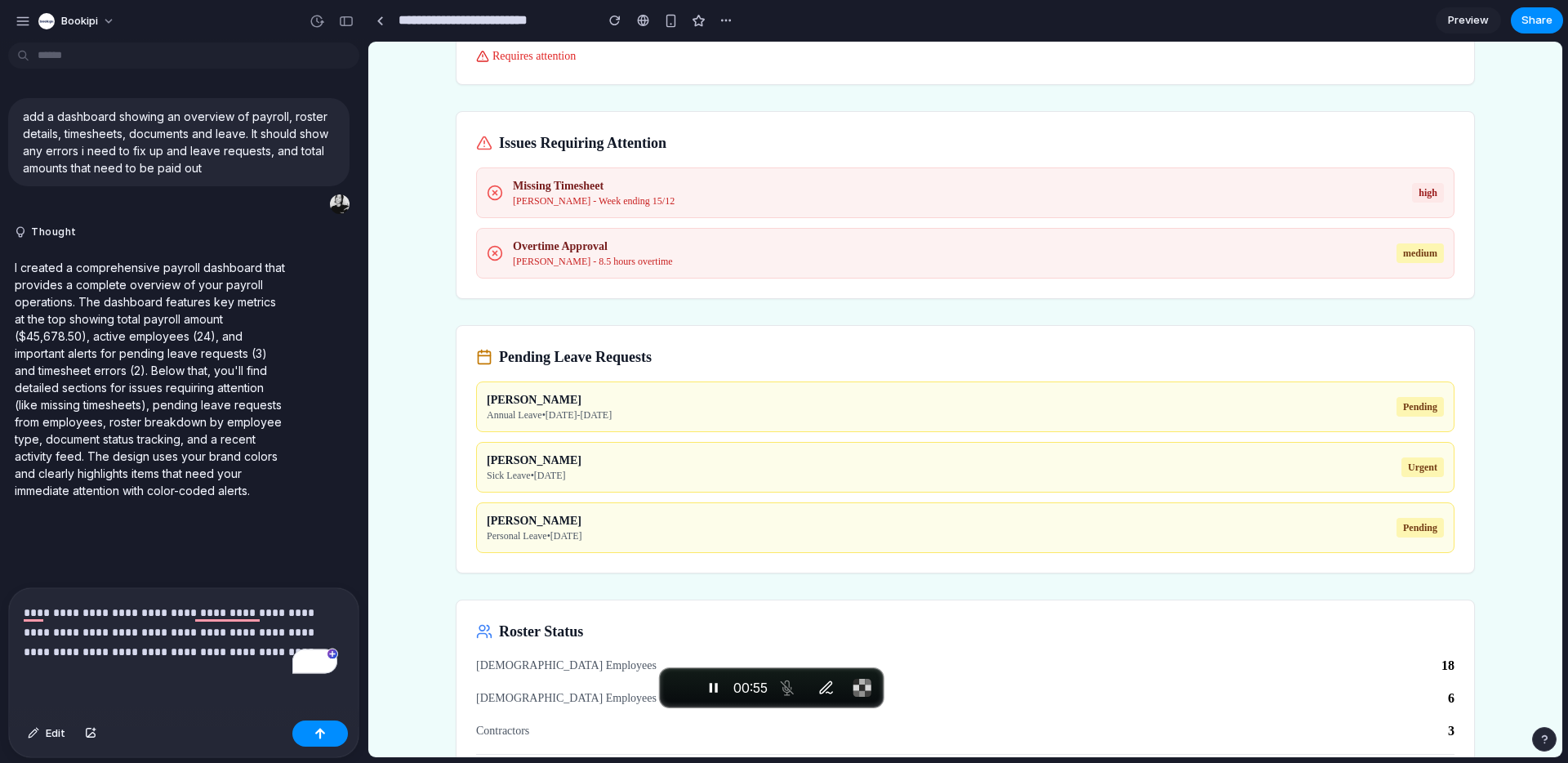
scroll to position [431, 0]
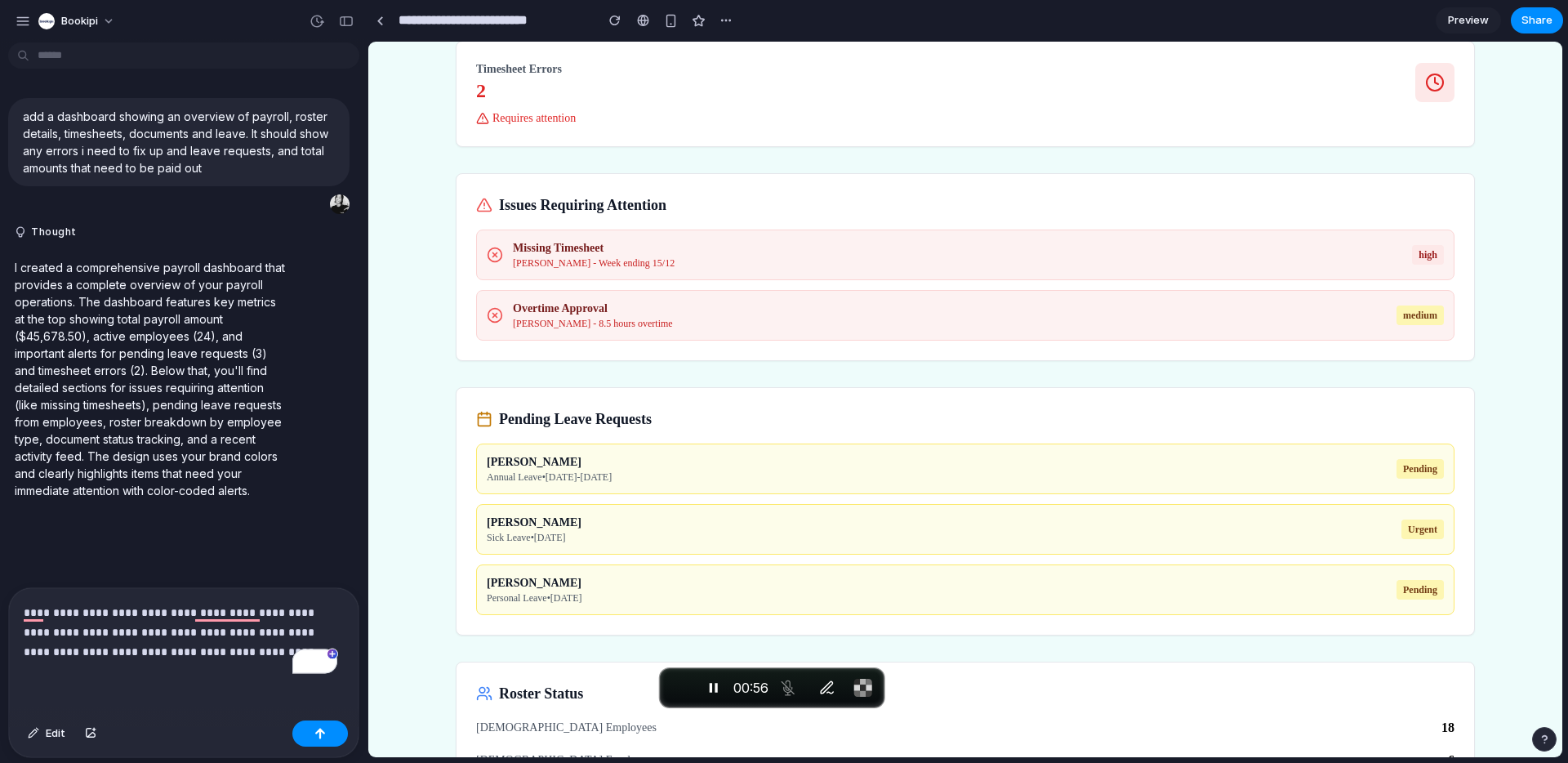
click at [245, 646] on p "**********" at bounding box center [180, 633] width 313 height 59
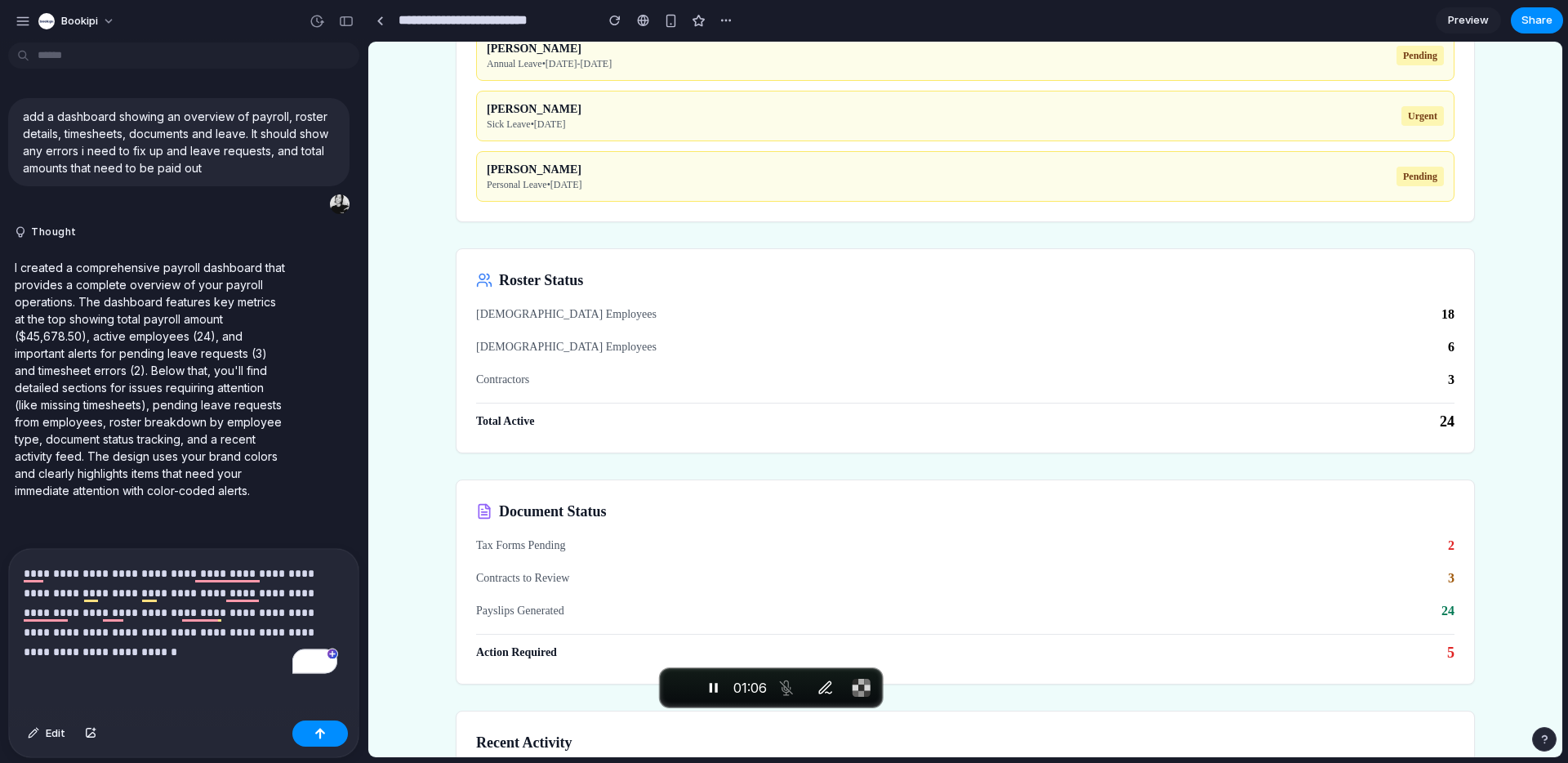
scroll to position [874, 0]
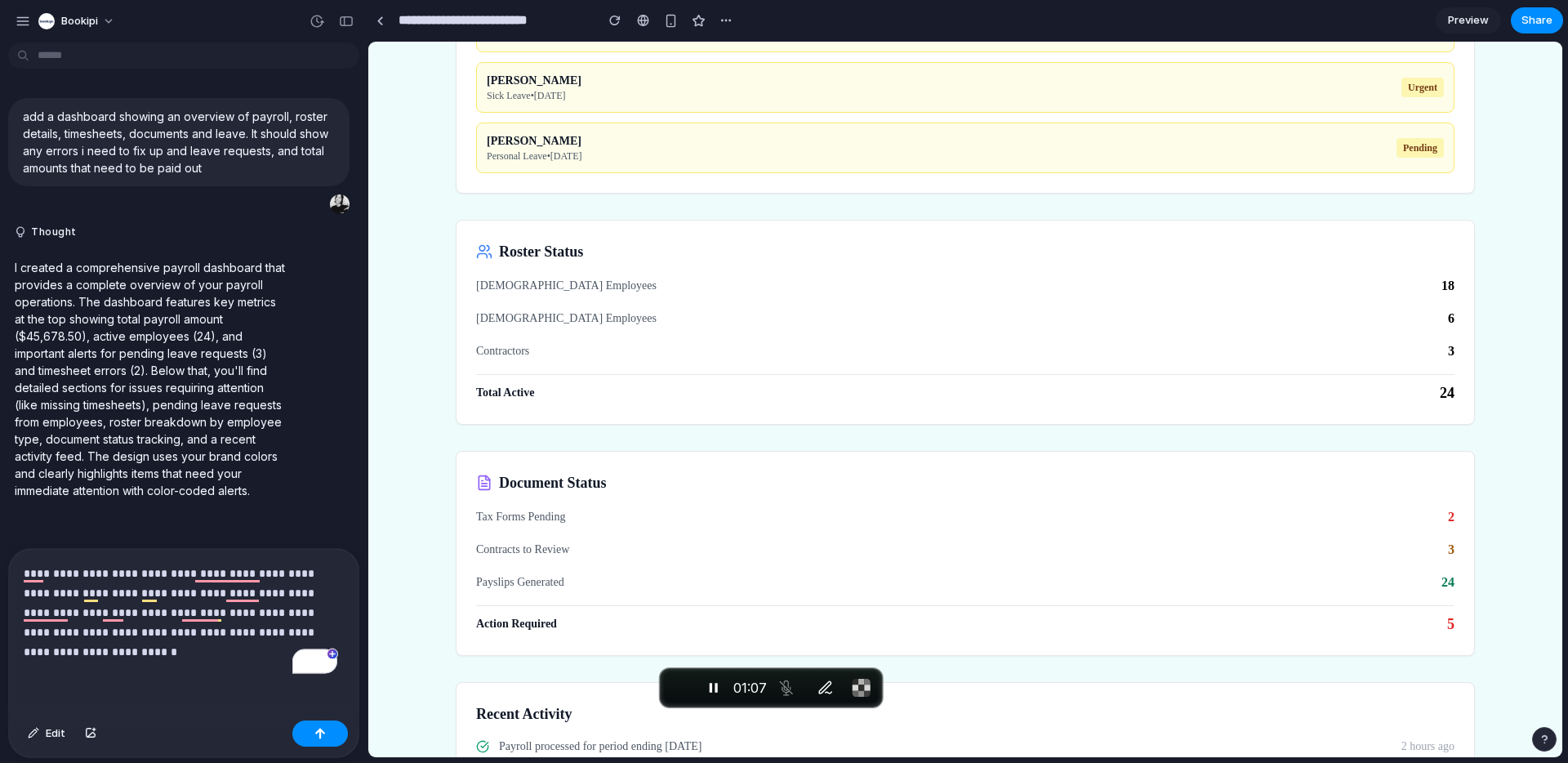
click at [143, 657] on div "**********" at bounding box center [184, 631] width 349 height 165
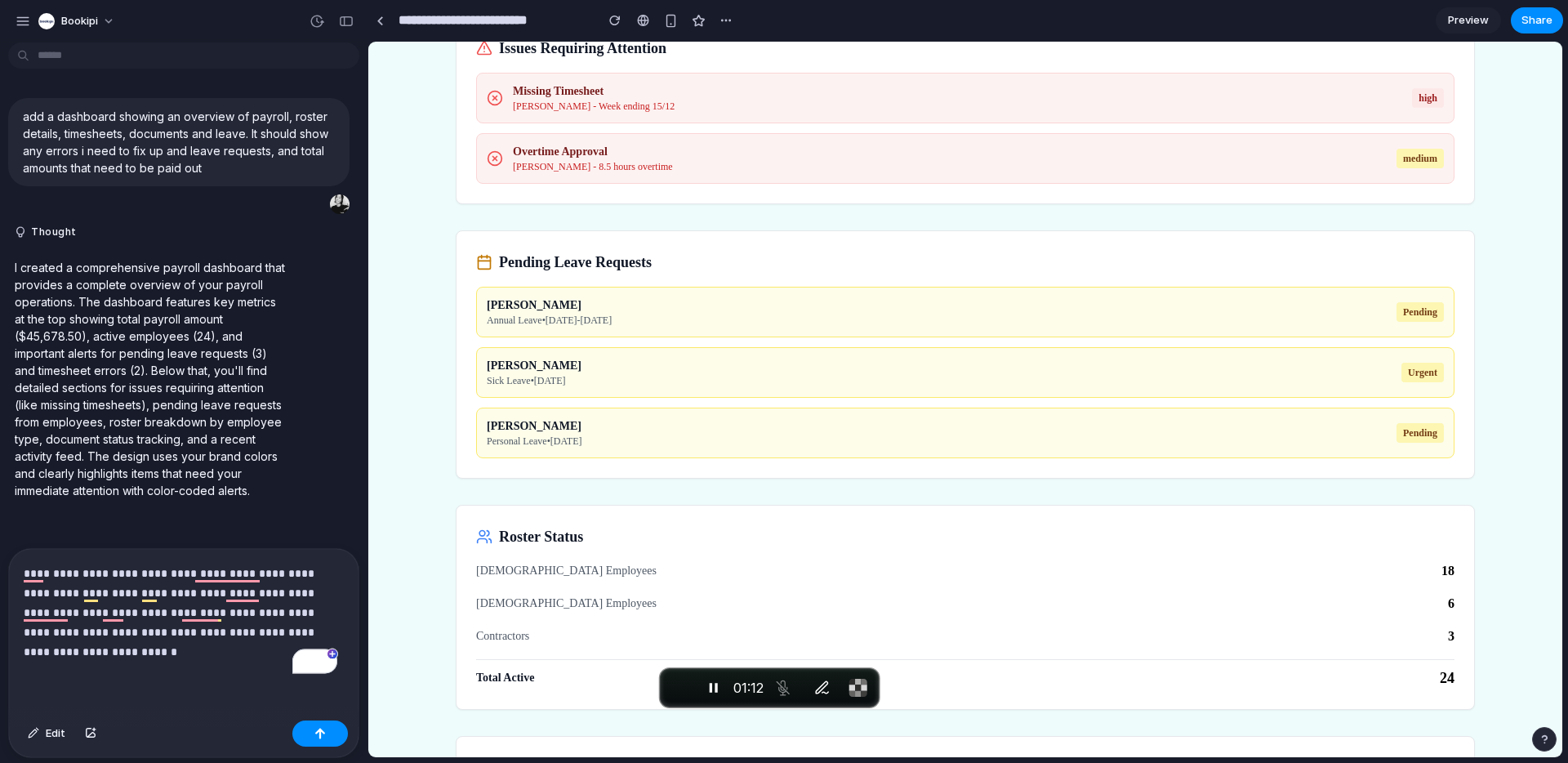
scroll to position [381, 0]
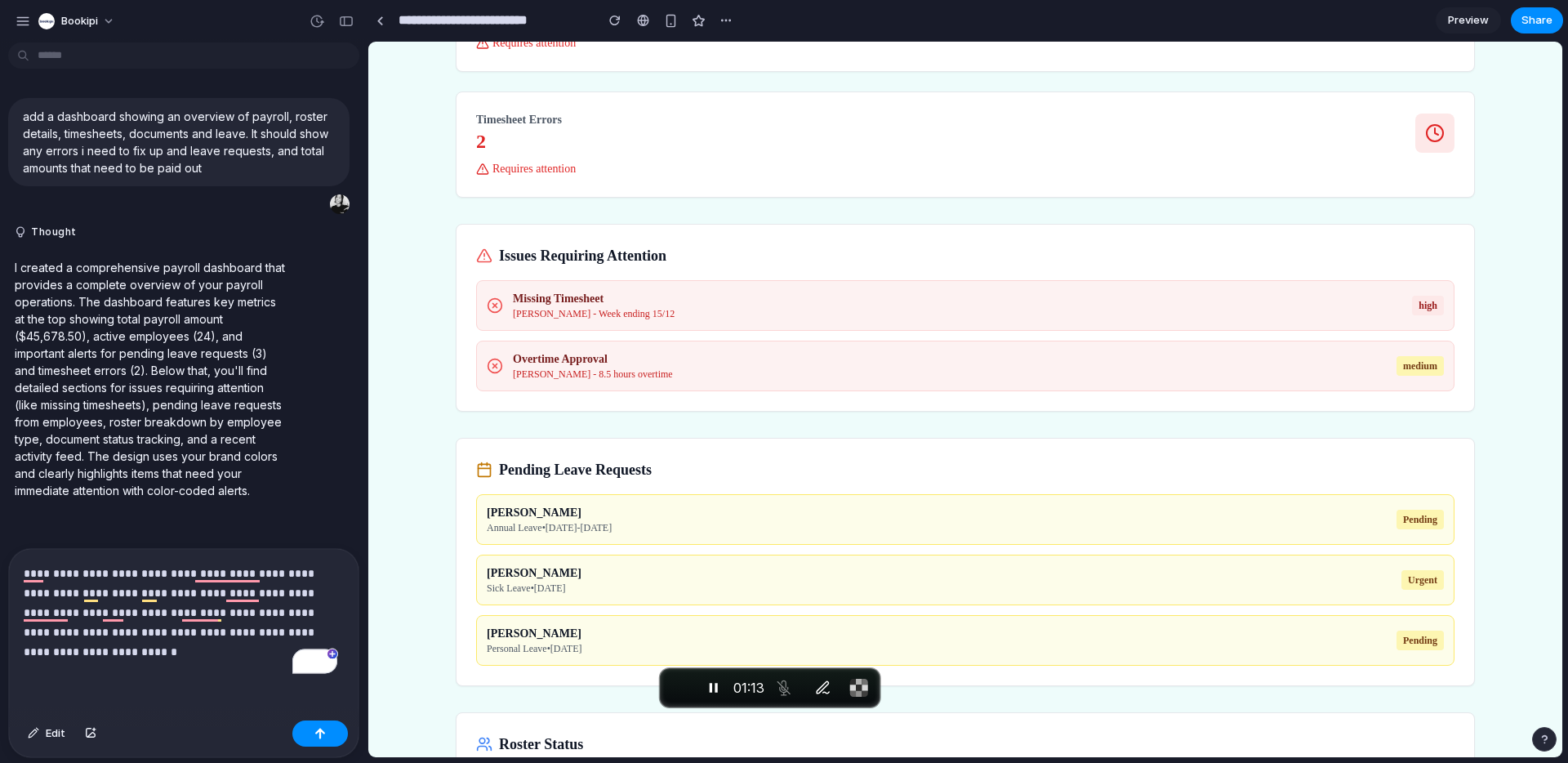
click at [109, 647] on p "**********" at bounding box center [180, 613] width 313 height 98
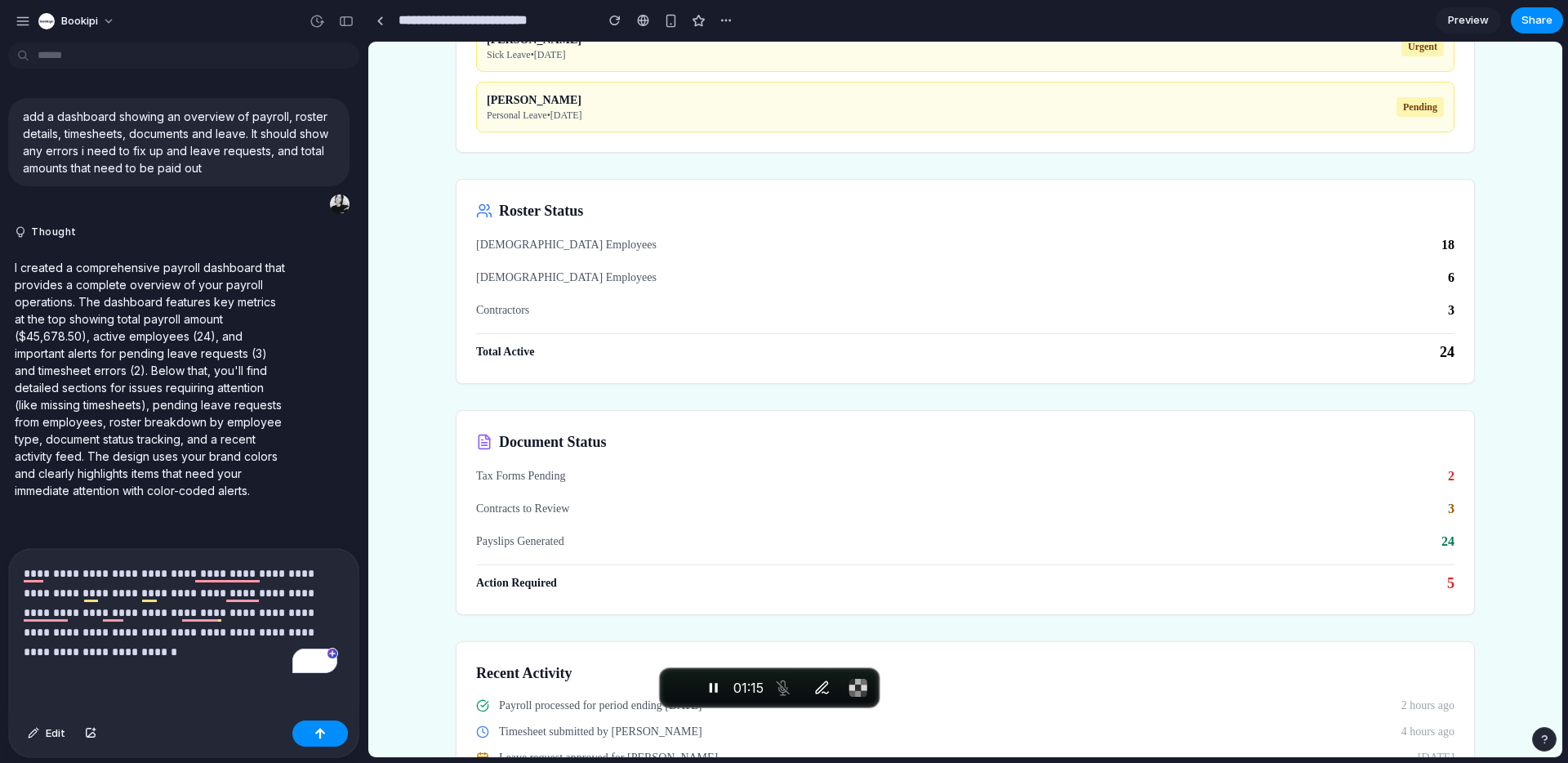
scroll to position [997, 0]
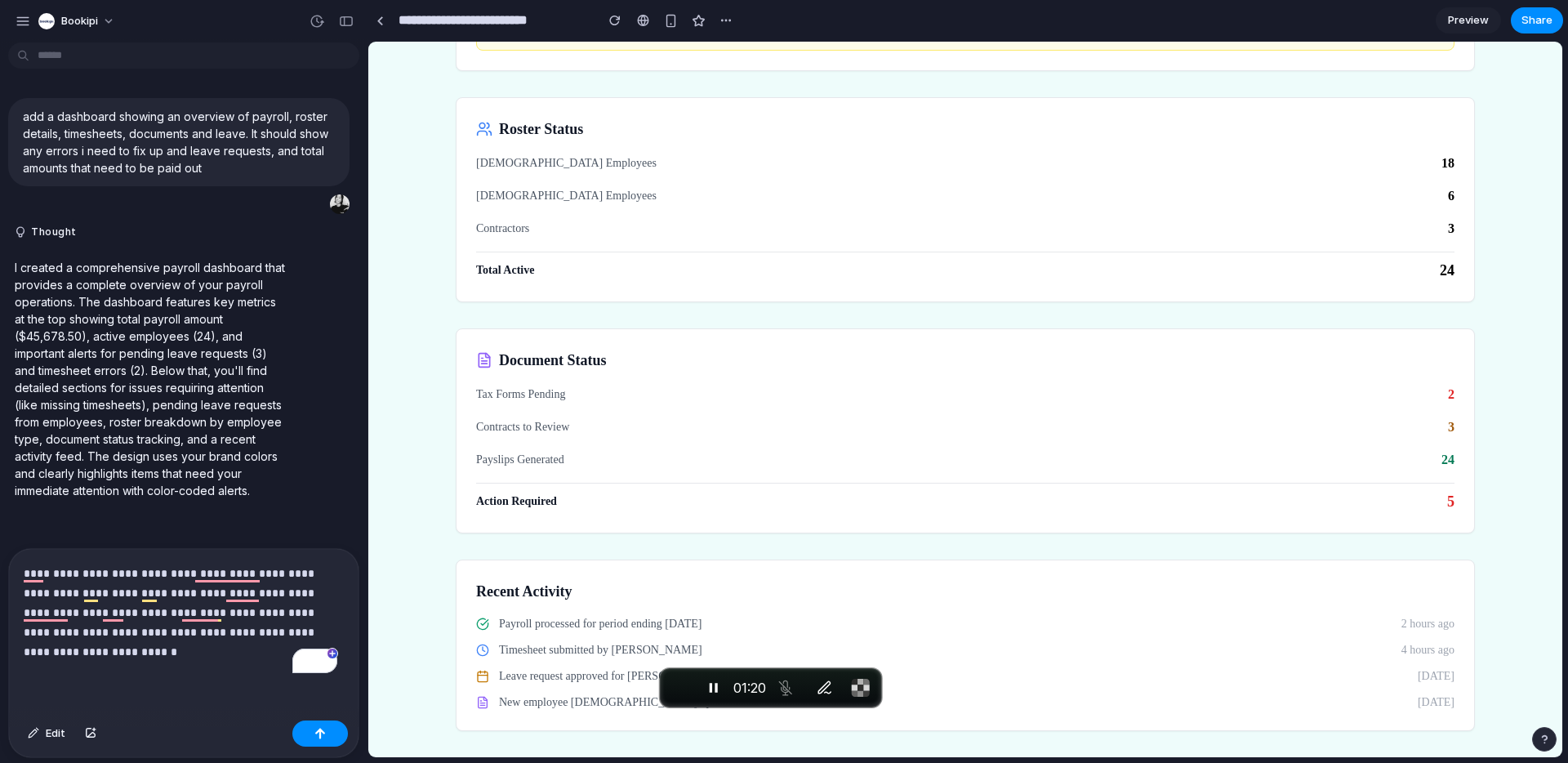
click at [224, 625] on p "**********" at bounding box center [180, 613] width 313 height 98
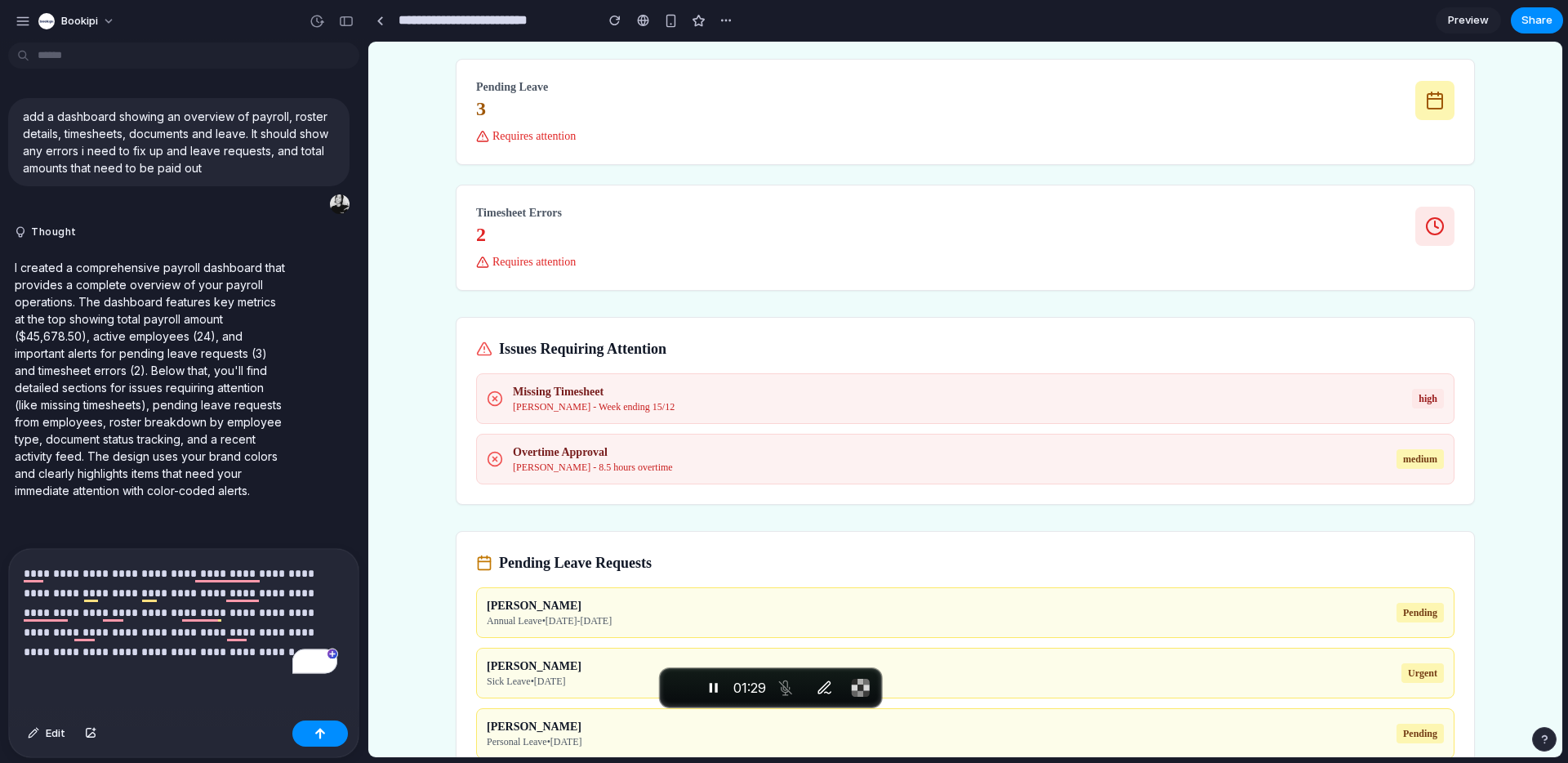
scroll to position [194, 0]
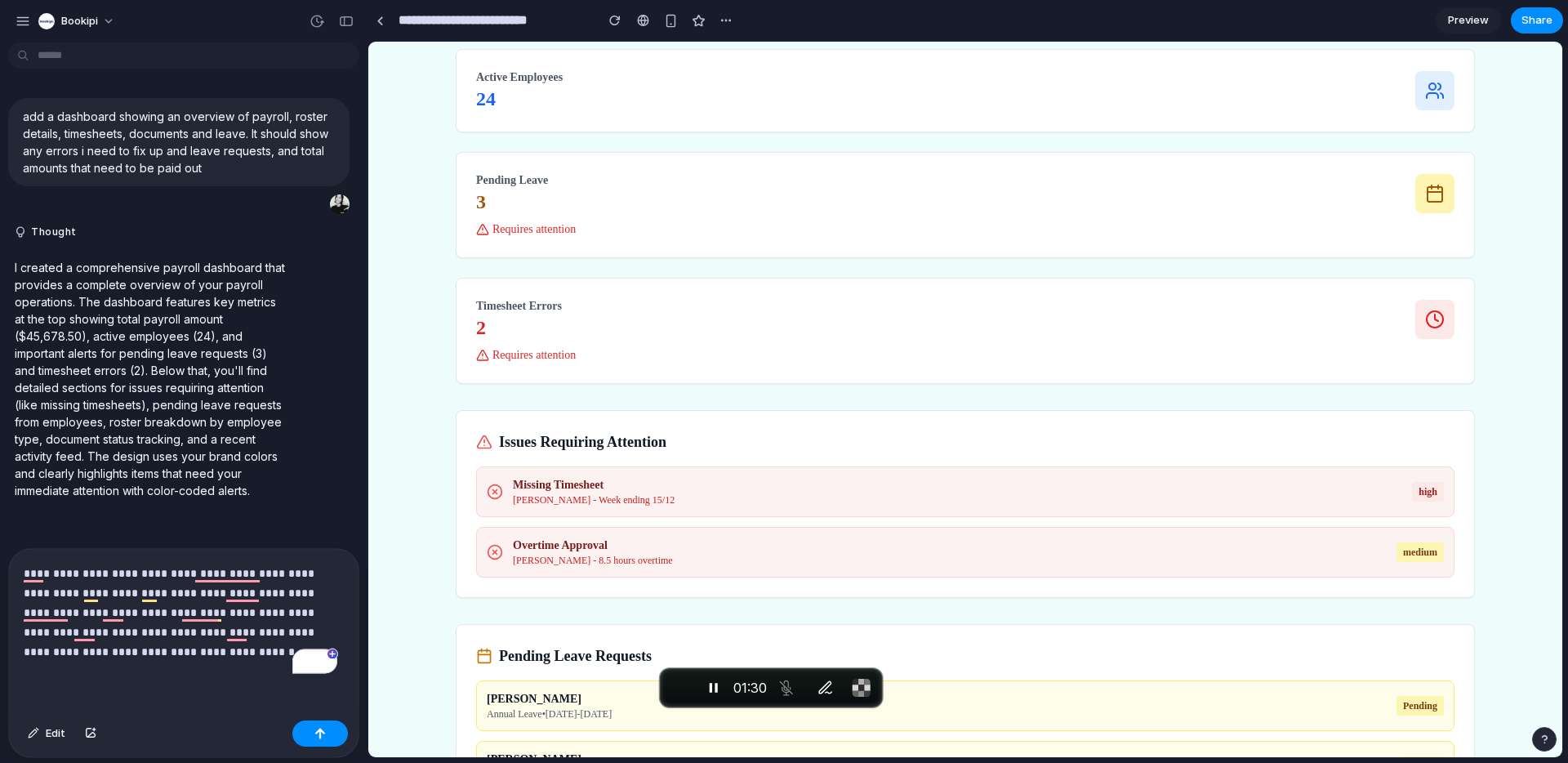
click at [217, 634] on p "**********" at bounding box center [180, 613] width 313 height 98
click at [308, 729] on button "button" at bounding box center [320, 734] width 55 height 26
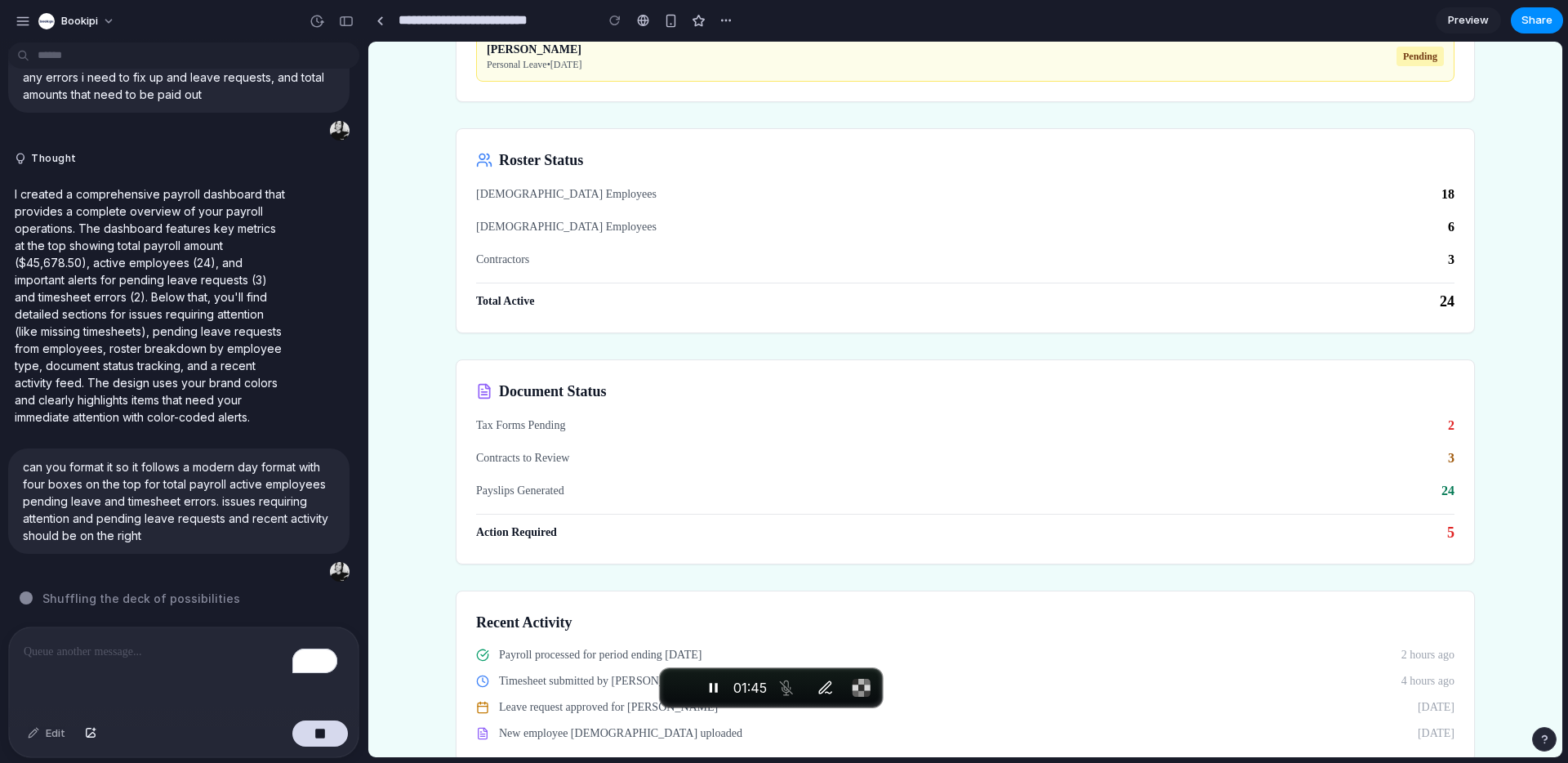
scroll to position [951, 0]
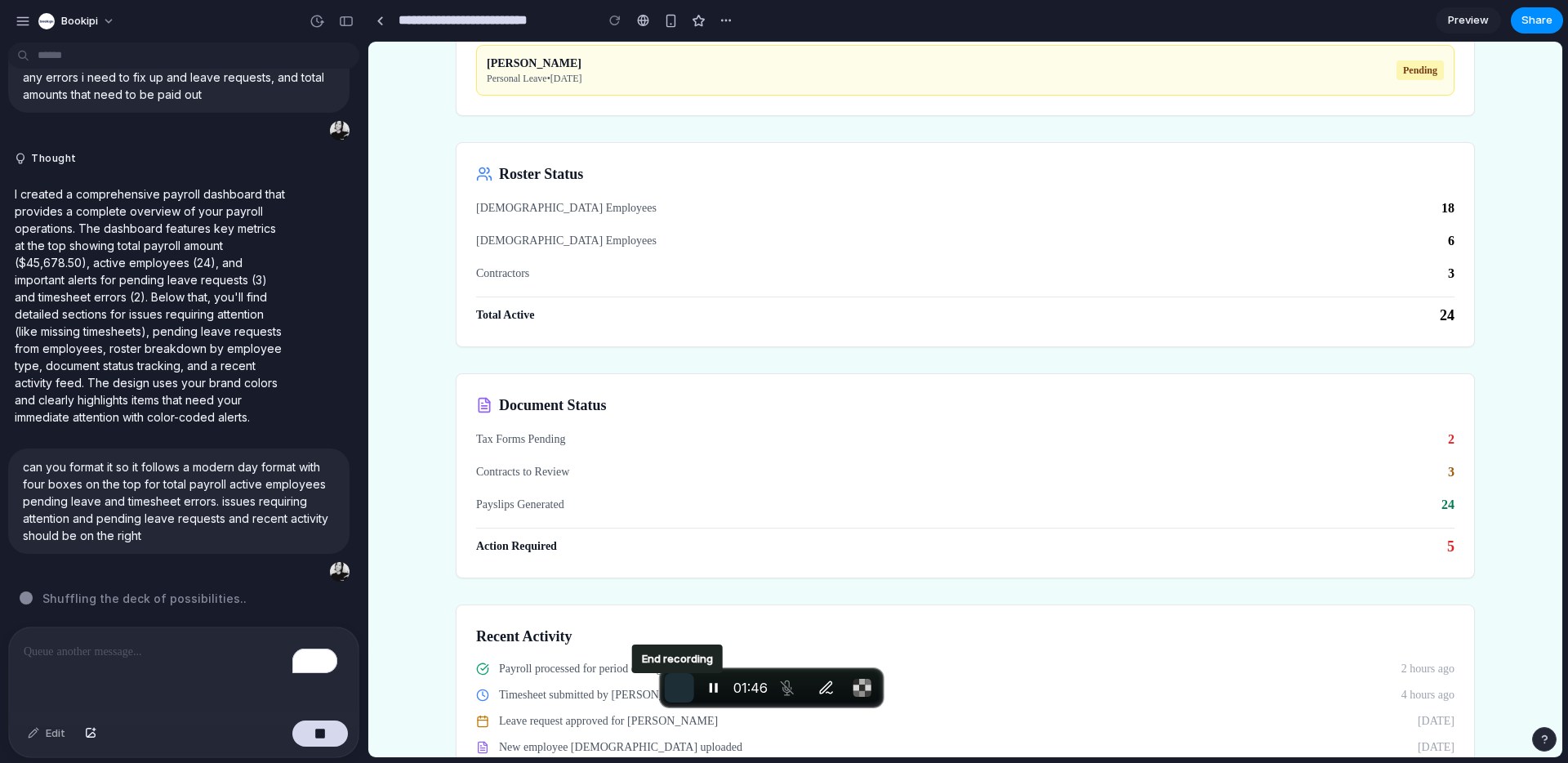
click at [679, 688] on span "End recording" at bounding box center [679, 688] width 0 height 0
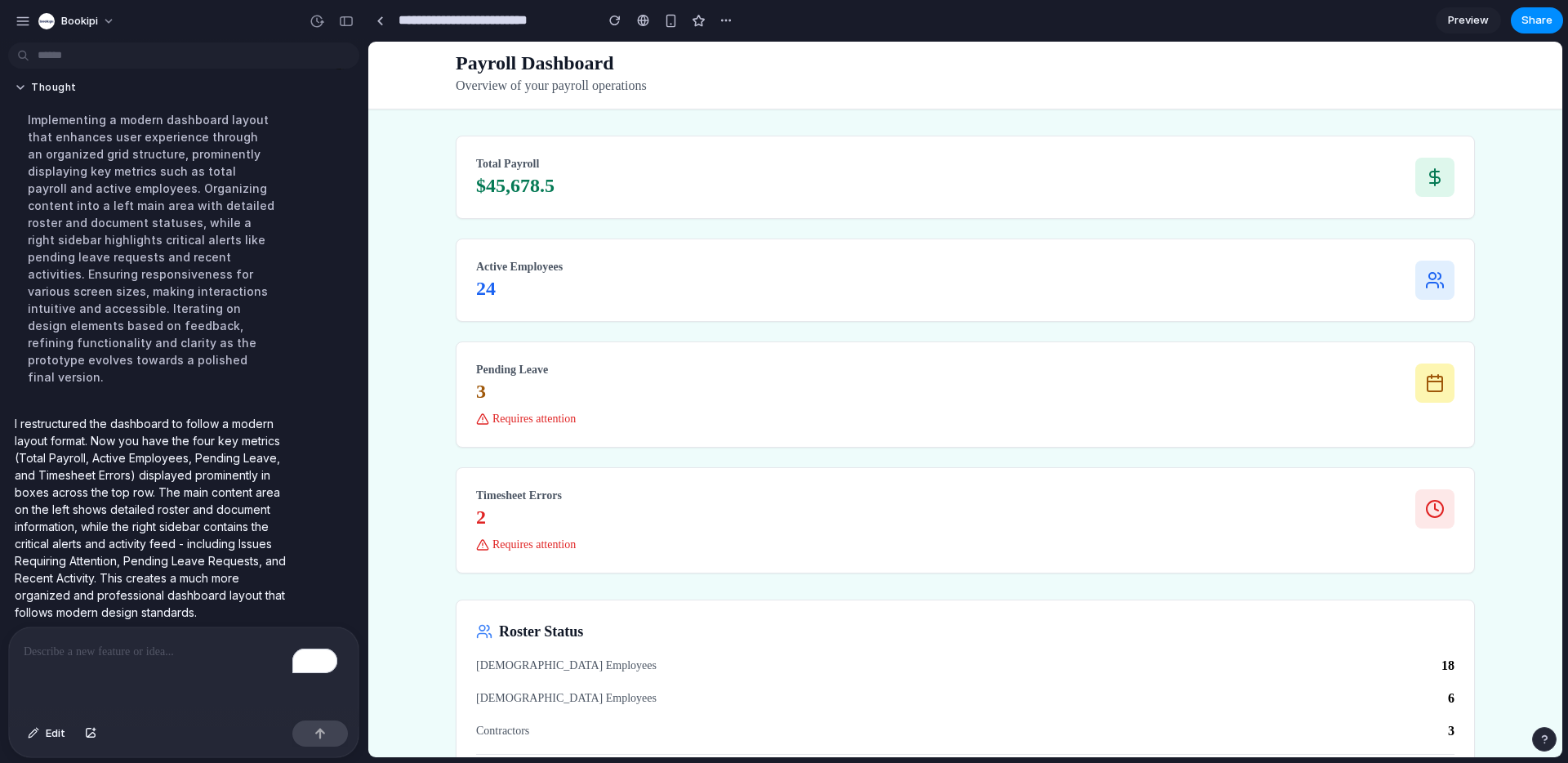
scroll to position [0, 0]
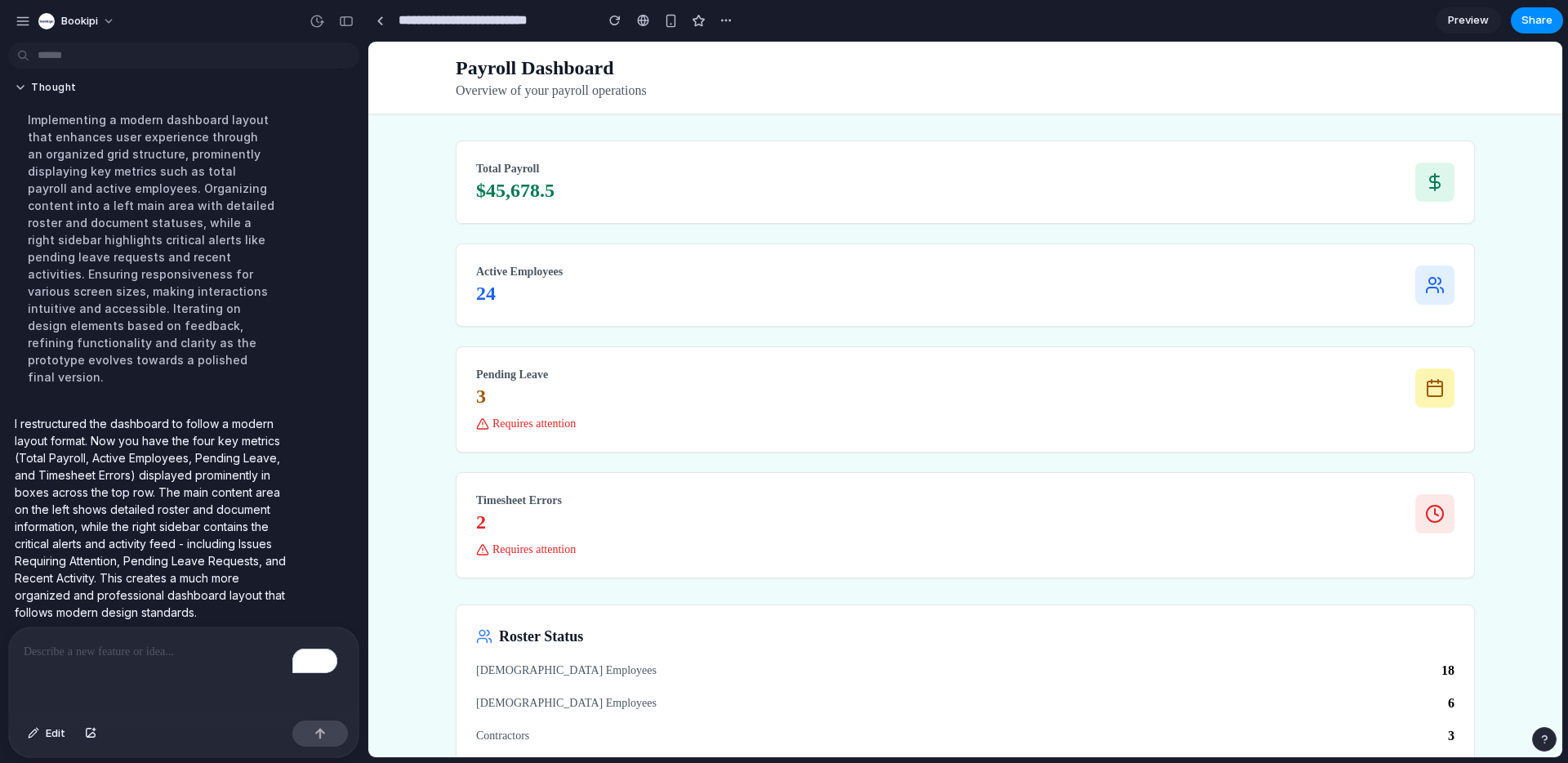
click at [1466, 24] on span "Preview" at bounding box center [1468, 20] width 41 height 16
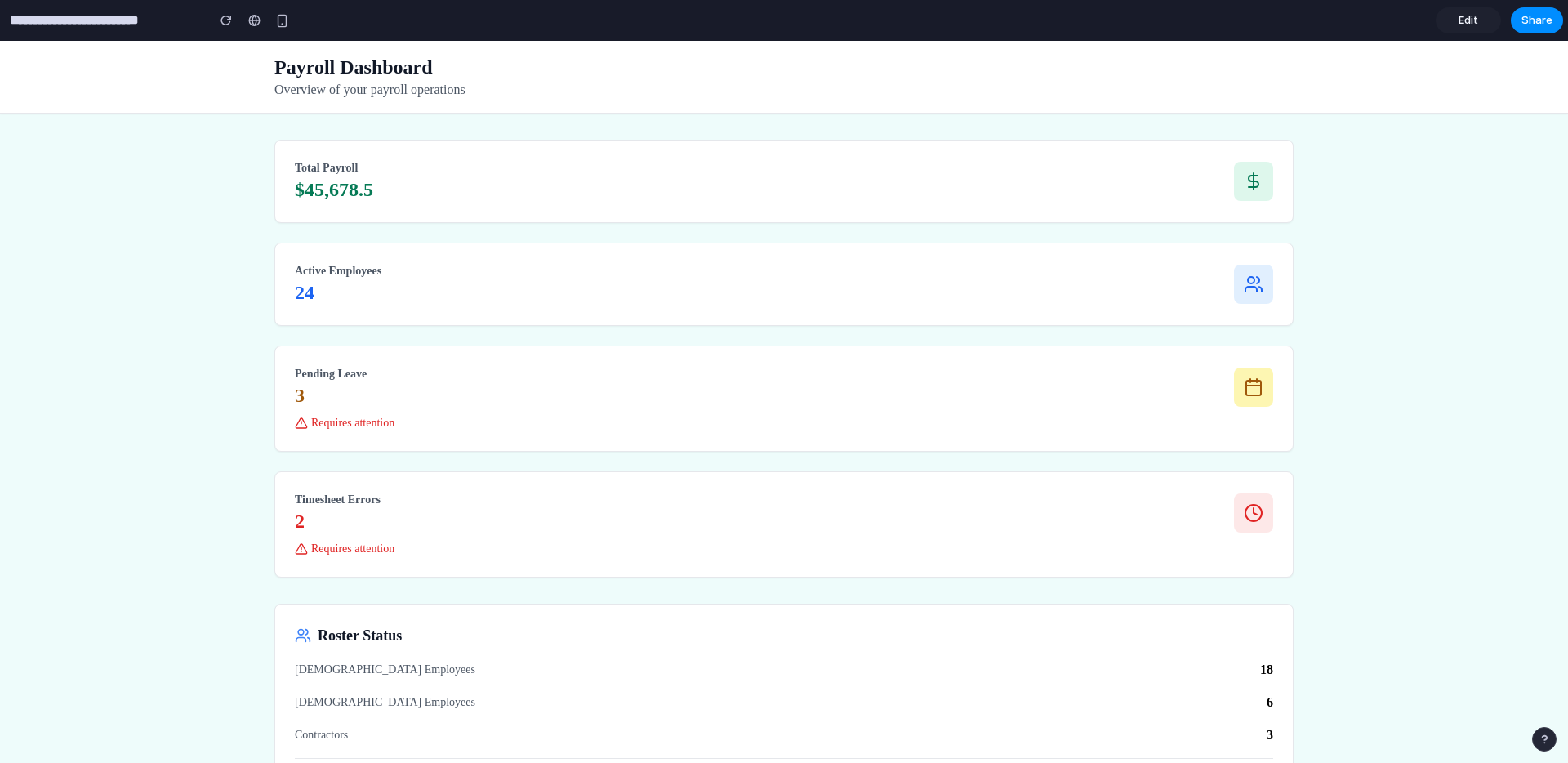
click at [1466, 24] on span "Edit" at bounding box center [1468, 20] width 19 height 16
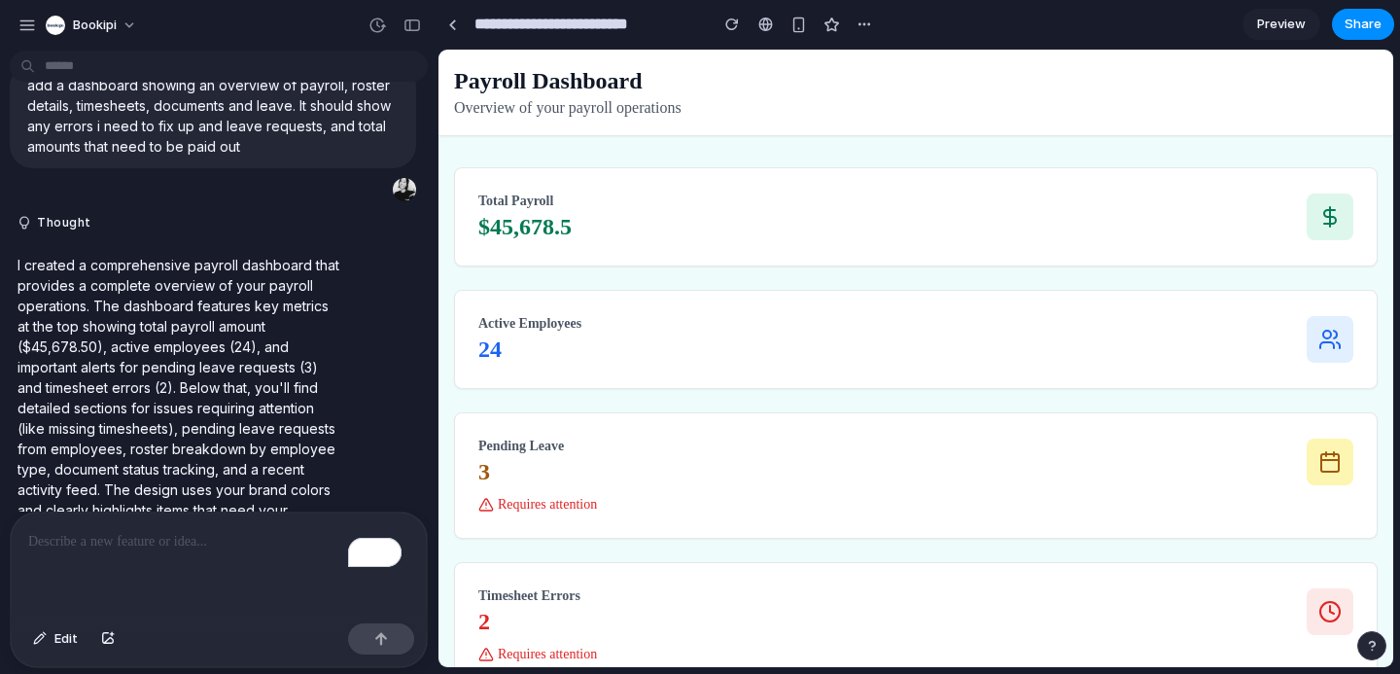
scroll to position [138, 0]
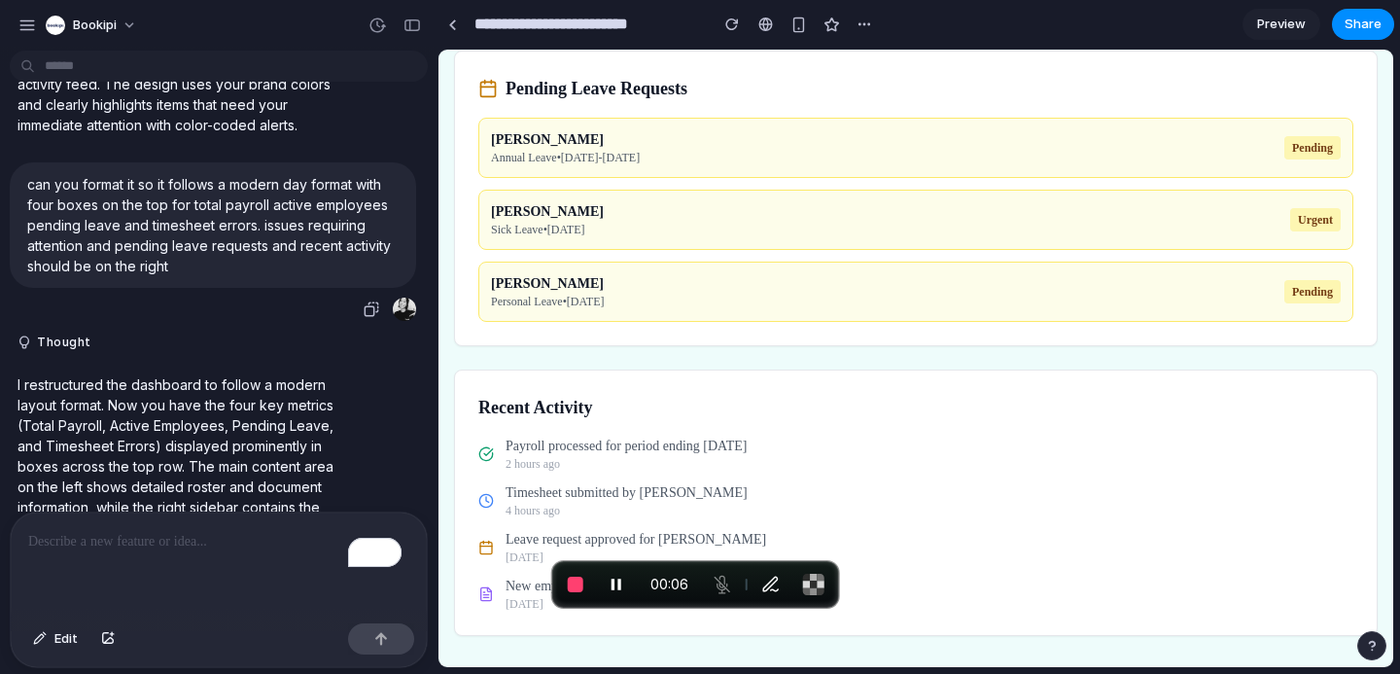
scroll to position [594, 0]
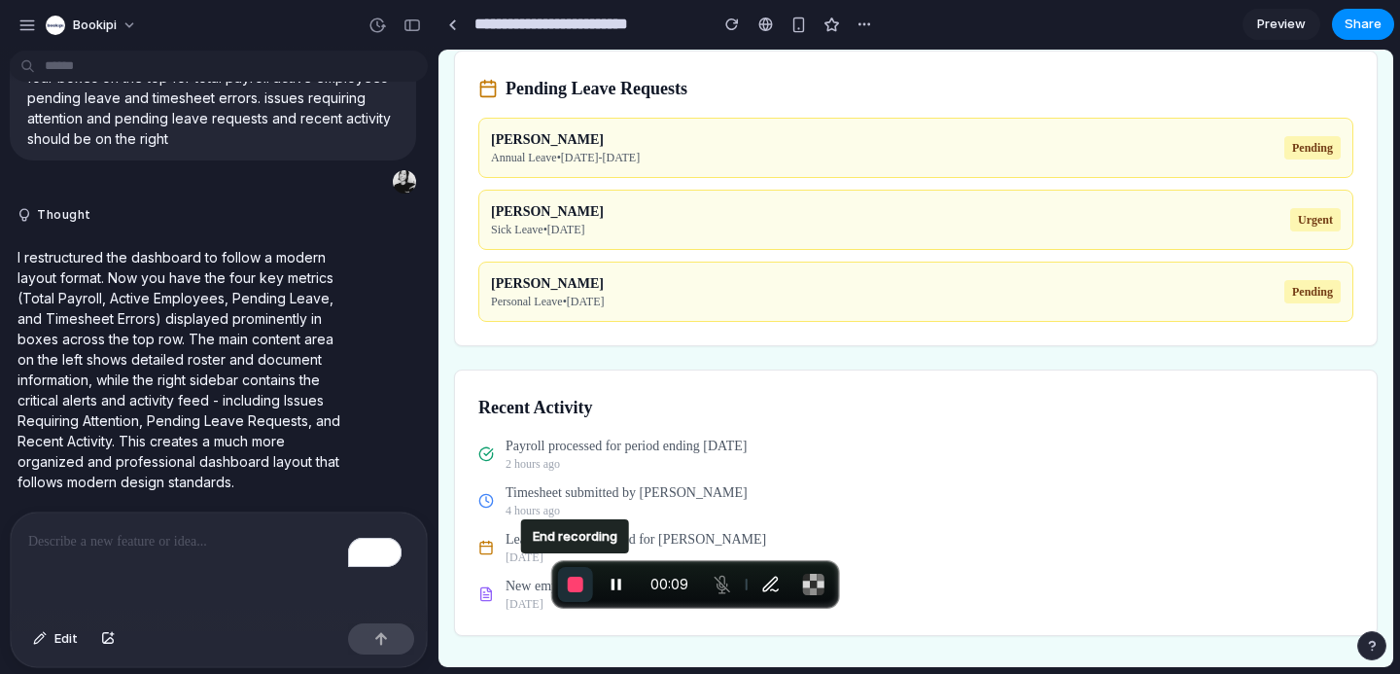
click at [582, 584] on span "End recording" at bounding box center [576, 585] width 16 height 16
